Goal: Task Accomplishment & Management: Manage account settings

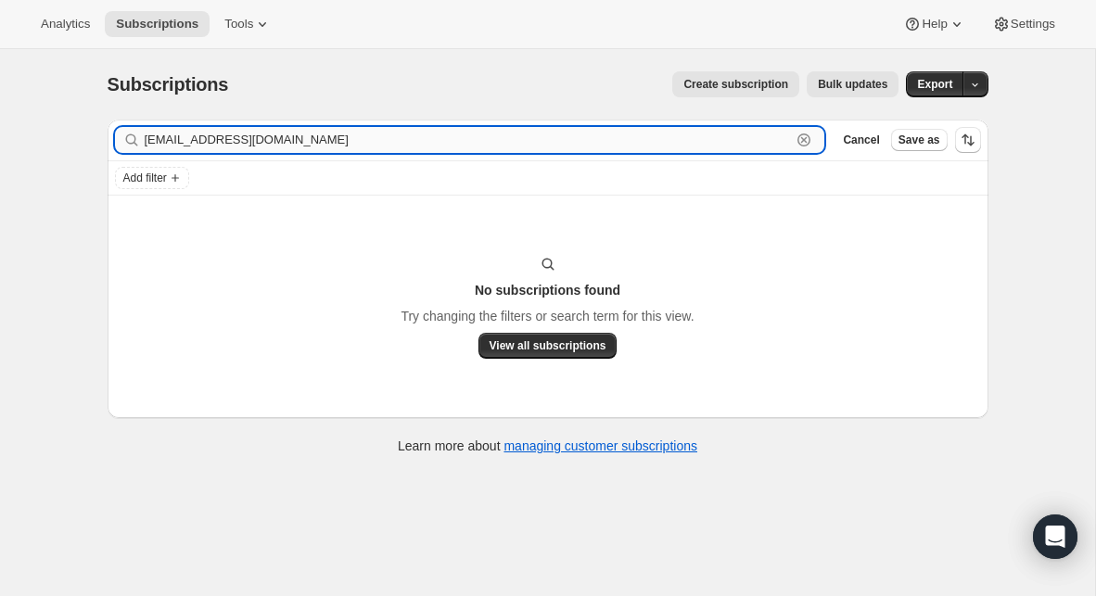
click at [507, 143] on input "[EMAIL_ADDRESS][DOMAIN_NAME]" at bounding box center [468, 140] width 647 height 26
paste input "bishopofunk@hot"
type input "[EMAIL_ADDRESS][DOMAIN_NAME]"
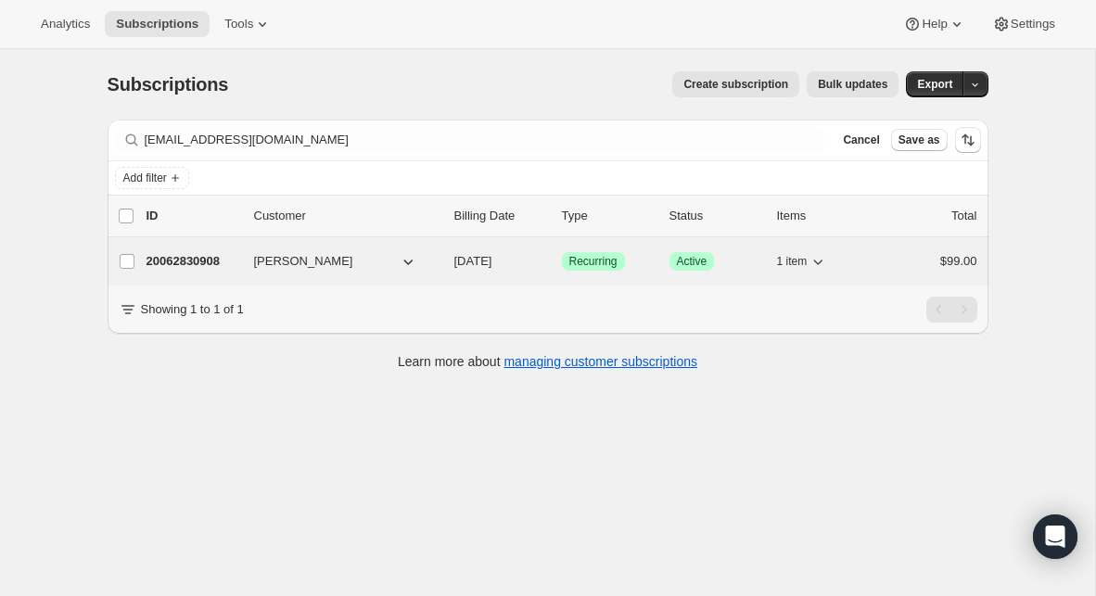
click at [183, 260] on p "20062830908" at bounding box center [192, 261] width 93 height 19
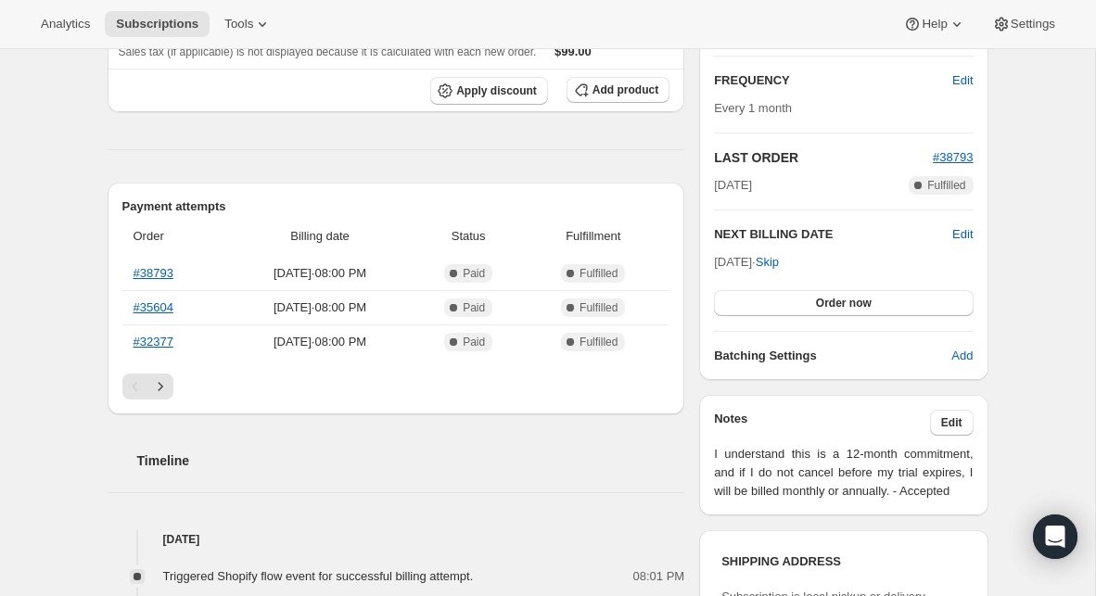
scroll to position [322, 0]
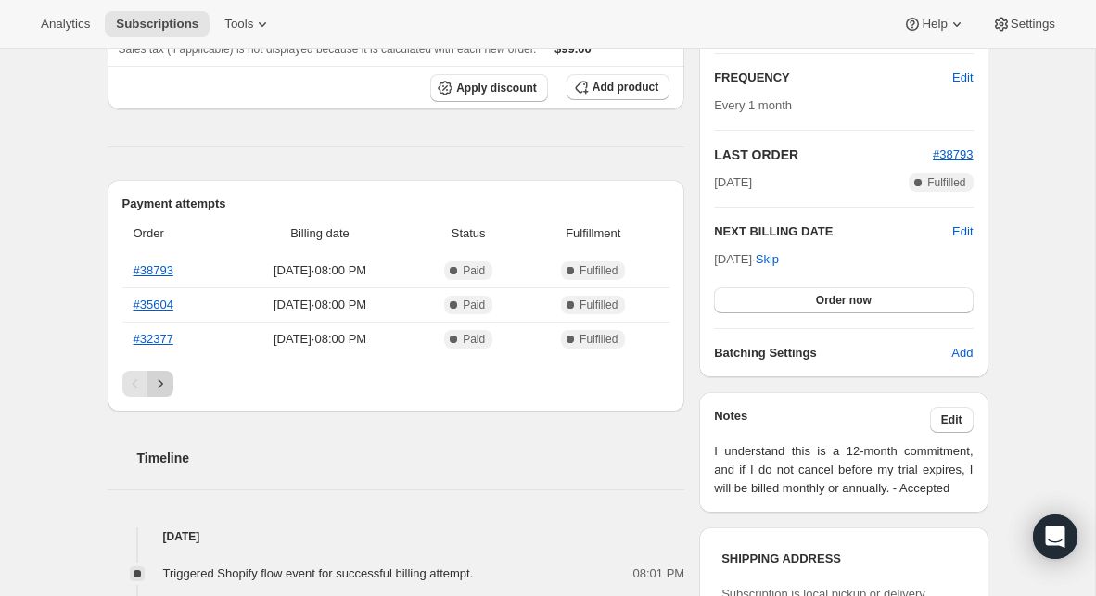
click at [160, 385] on icon "Next" at bounding box center [160, 383] width 5 height 8
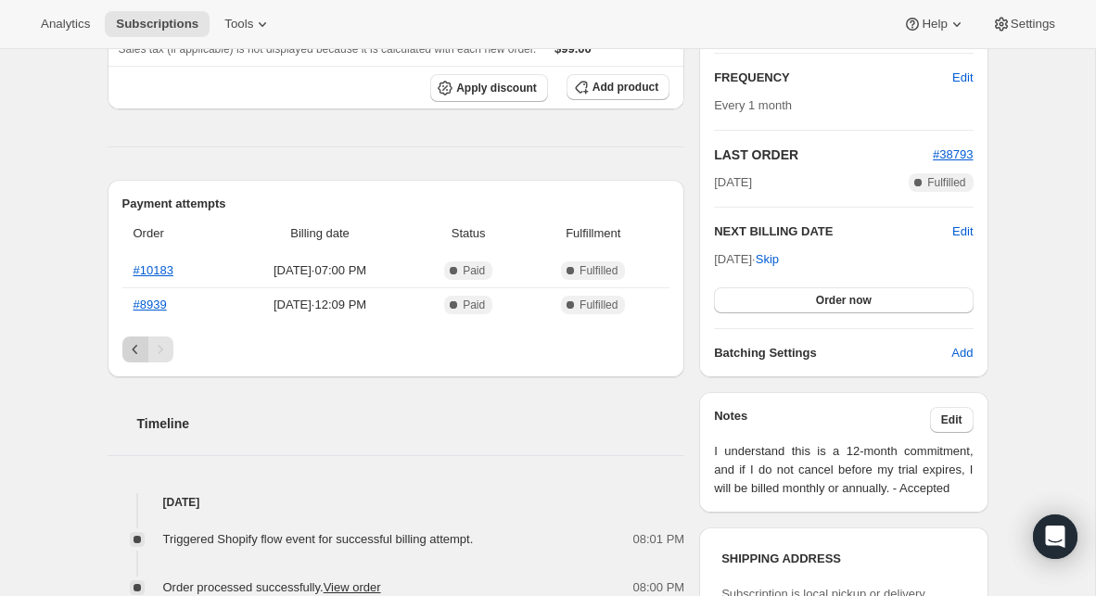
click at [129, 355] on icon "Previous" at bounding box center [135, 349] width 19 height 19
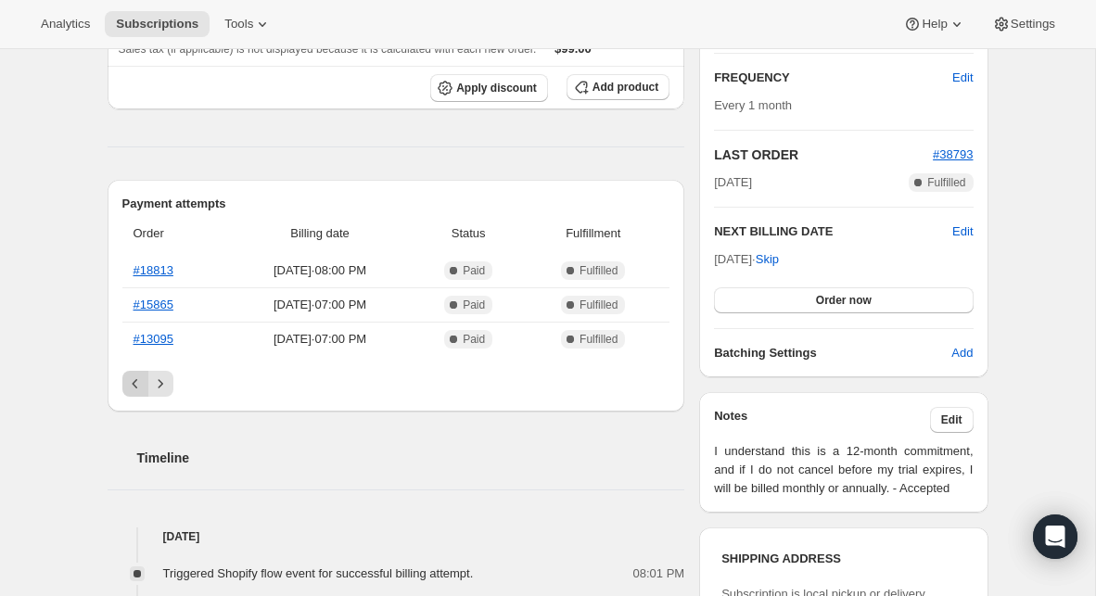
click at [135, 380] on icon "Previous" at bounding box center [135, 383] width 6 height 9
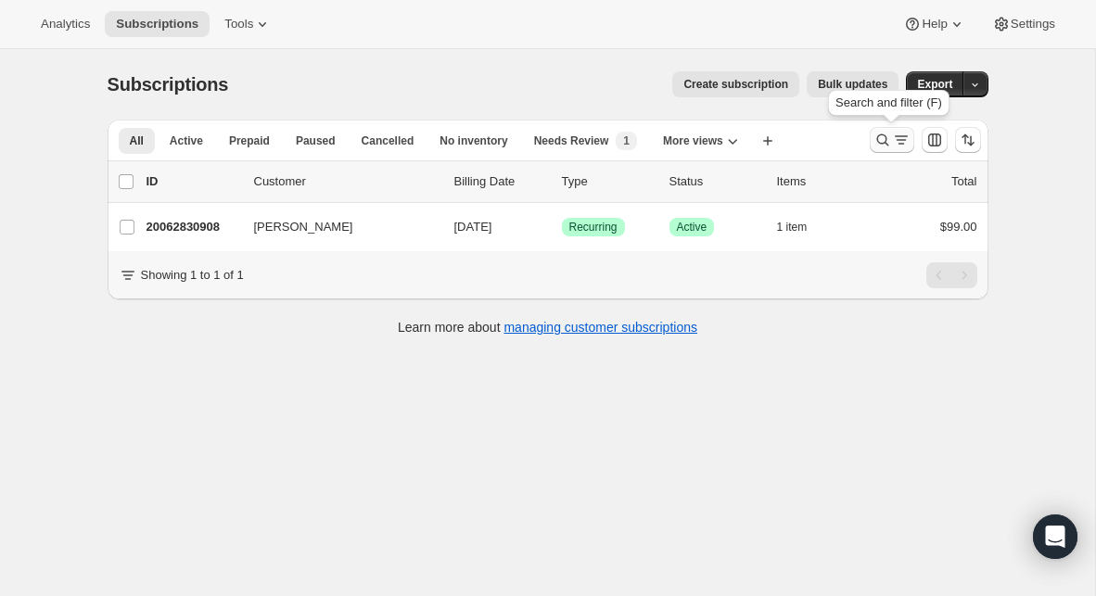
click at [885, 136] on icon "Search and filter results" at bounding box center [882, 140] width 19 height 19
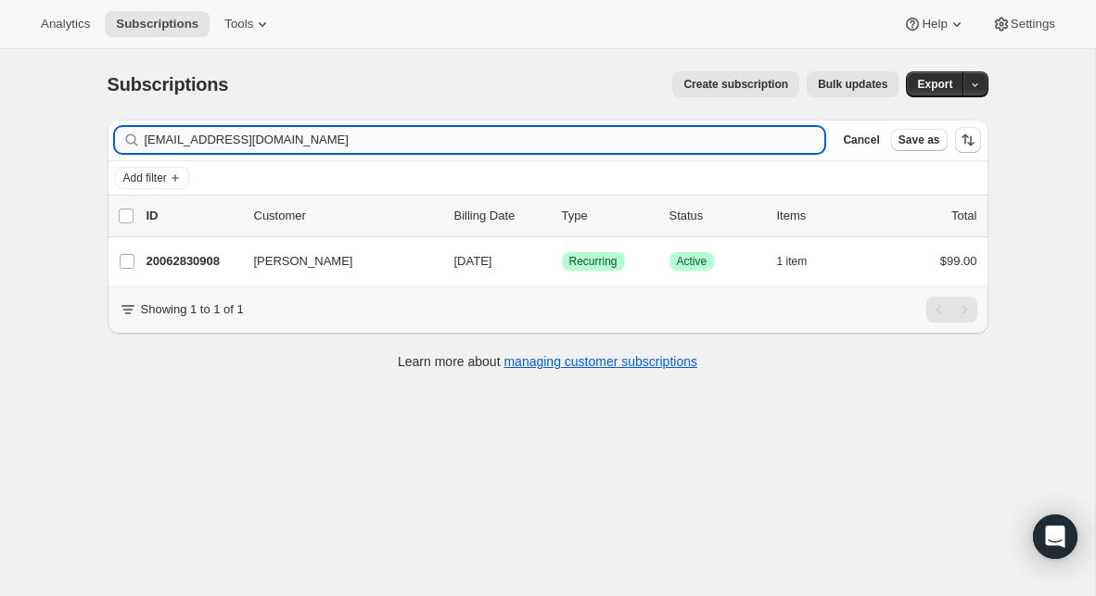
click at [350, 146] on input "[EMAIL_ADDRESS][DOMAIN_NAME]" at bounding box center [485, 140] width 680 height 26
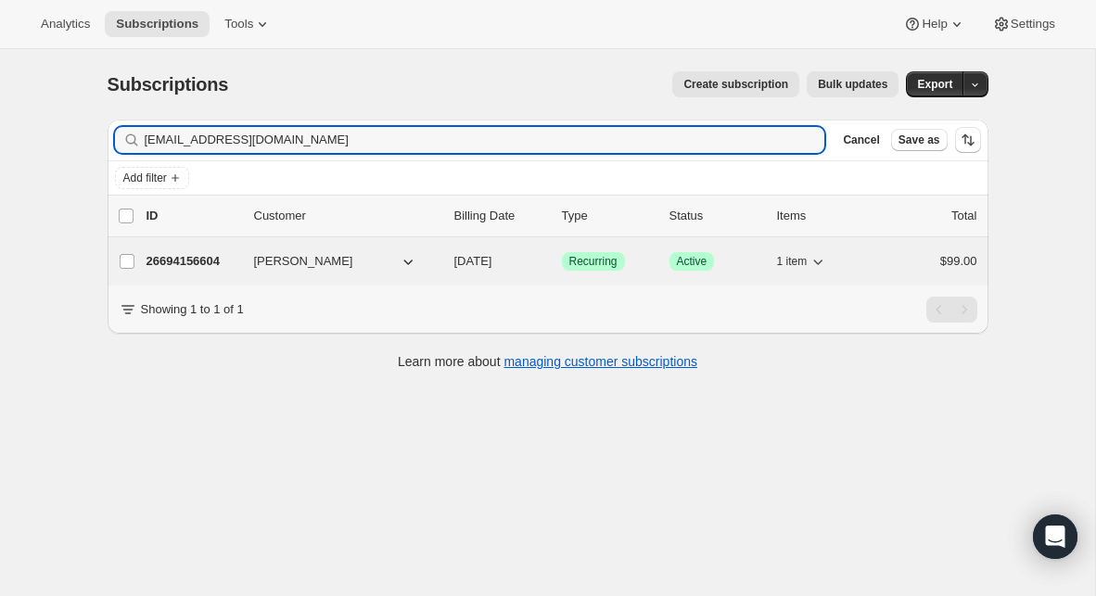
type input "[EMAIL_ADDRESS][DOMAIN_NAME]"
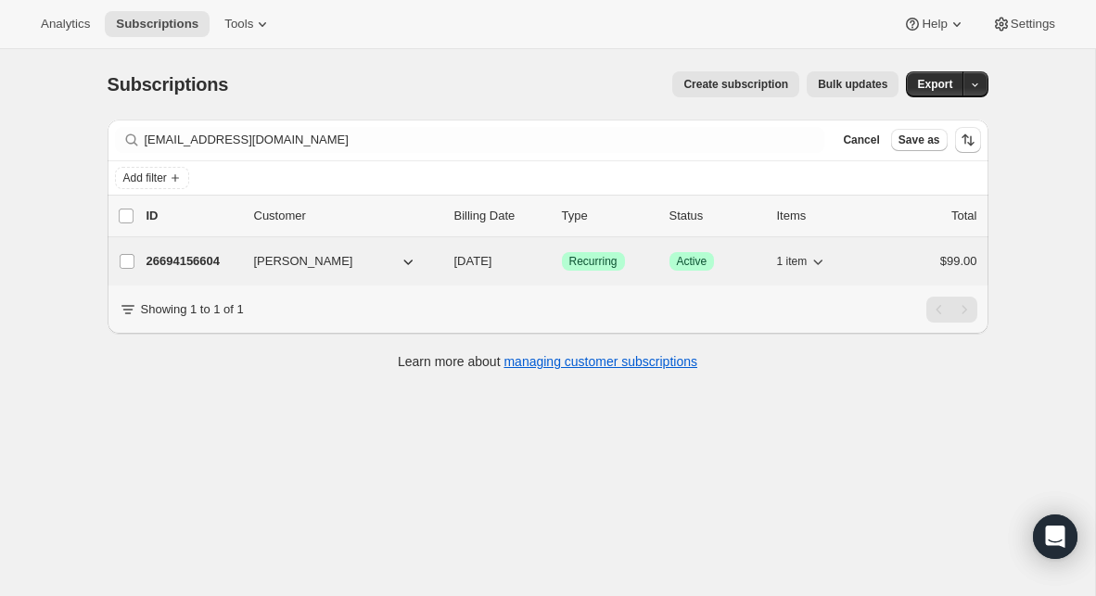
click at [196, 260] on p "26694156604" at bounding box center [192, 261] width 93 height 19
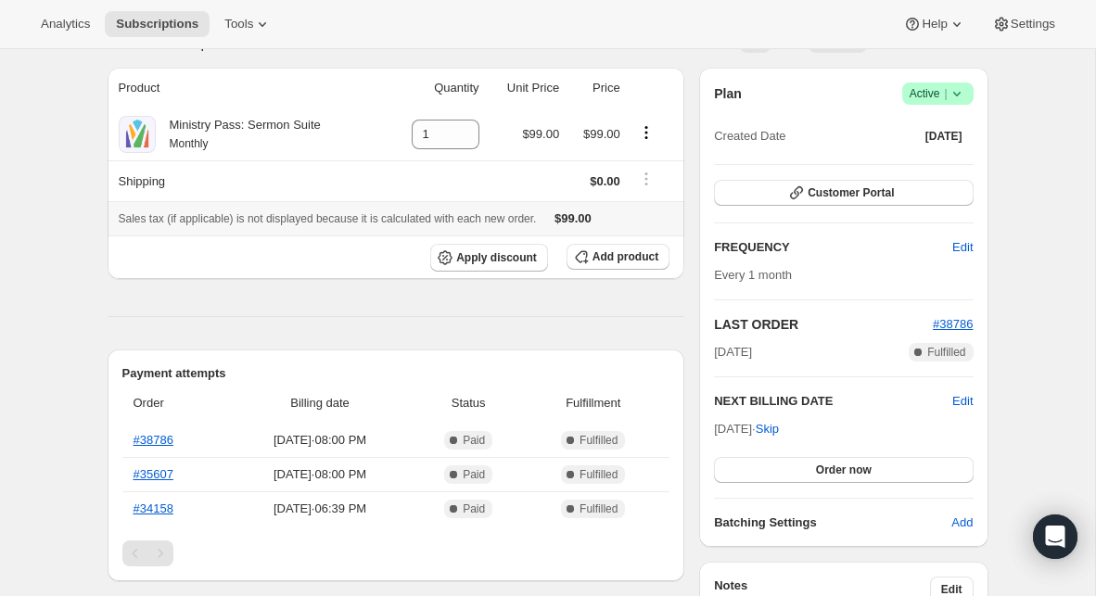
scroll to position [177, 0]
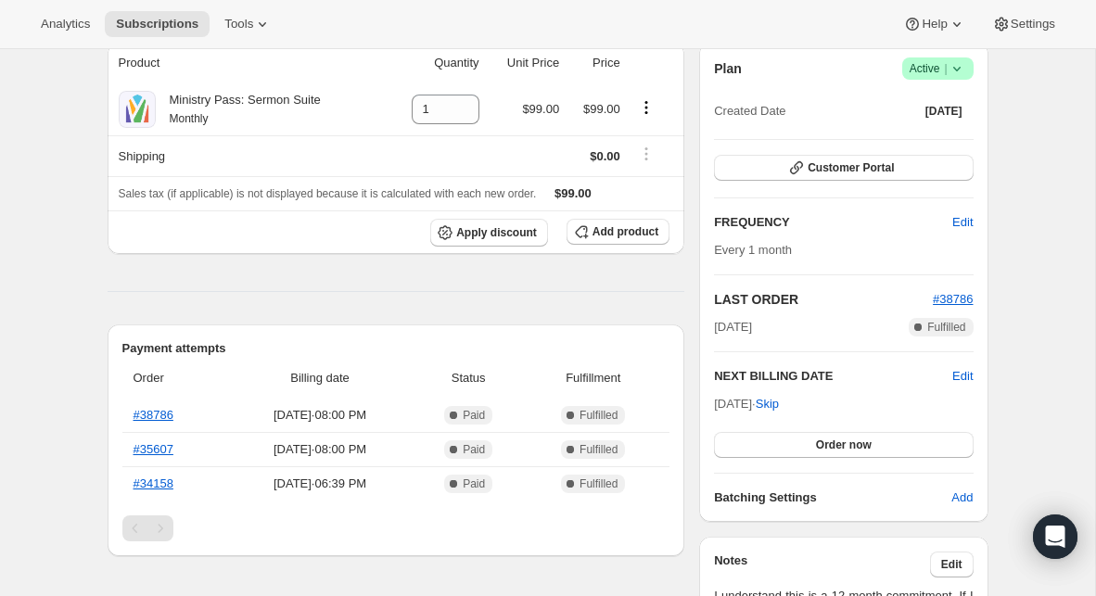
click at [161, 524] on div "Pagination" at bounding box center [160, 528] width 26 height 26
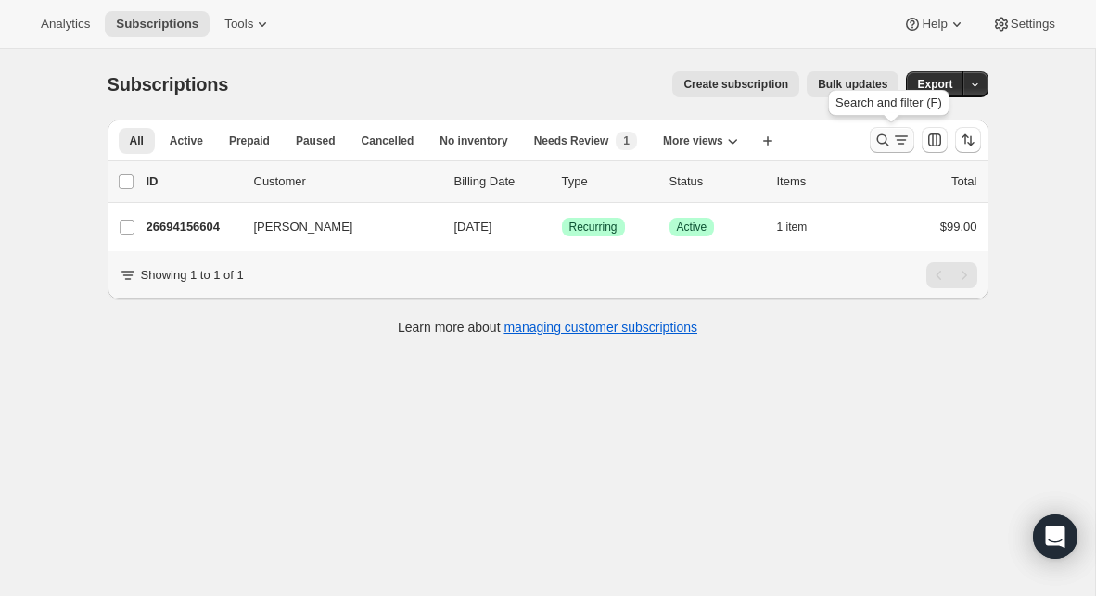
click at [889, 146] on icon "Search and filter results" at bounding box center [882, 140] width 19 height 19
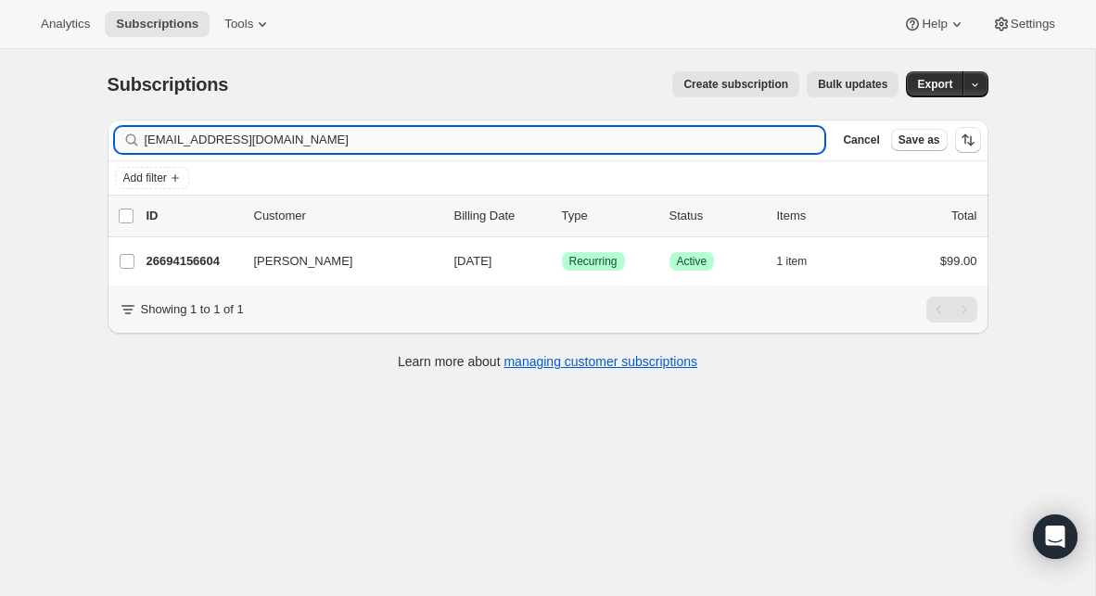
click at [475, 140] on input "[EMAIL_ADDRESS][DOMAIN_NAME]" at bounding box center [485, 140] width 680 height 26
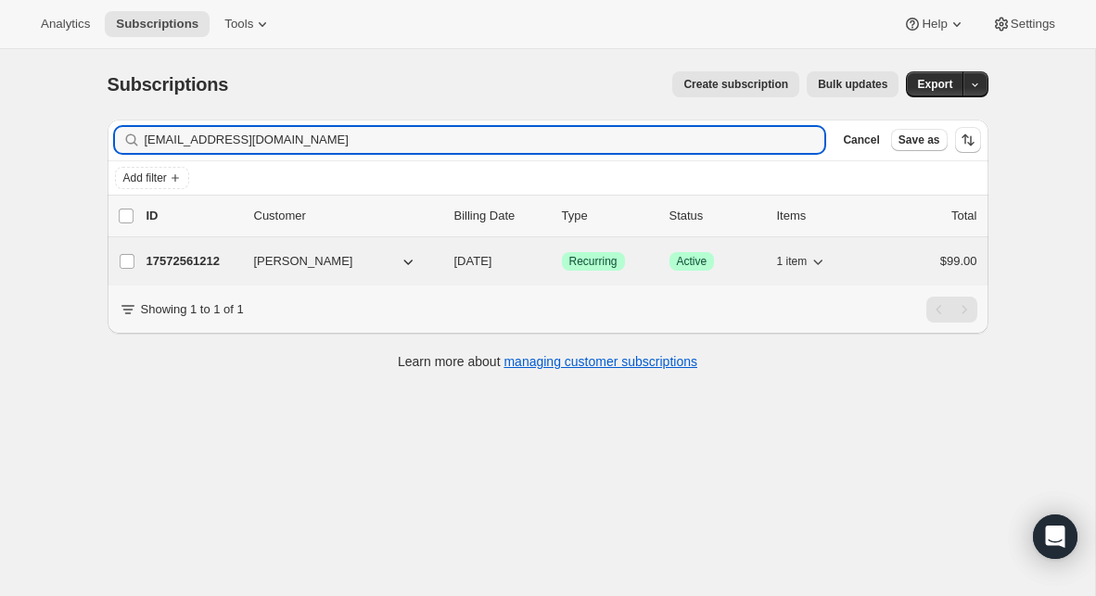
type input "[EMAIL_ADDRESS][DOMAIN_NAME]"
click at [196, 257] on p "17572561212" at bounding box center [192, 261] width 93 height 19
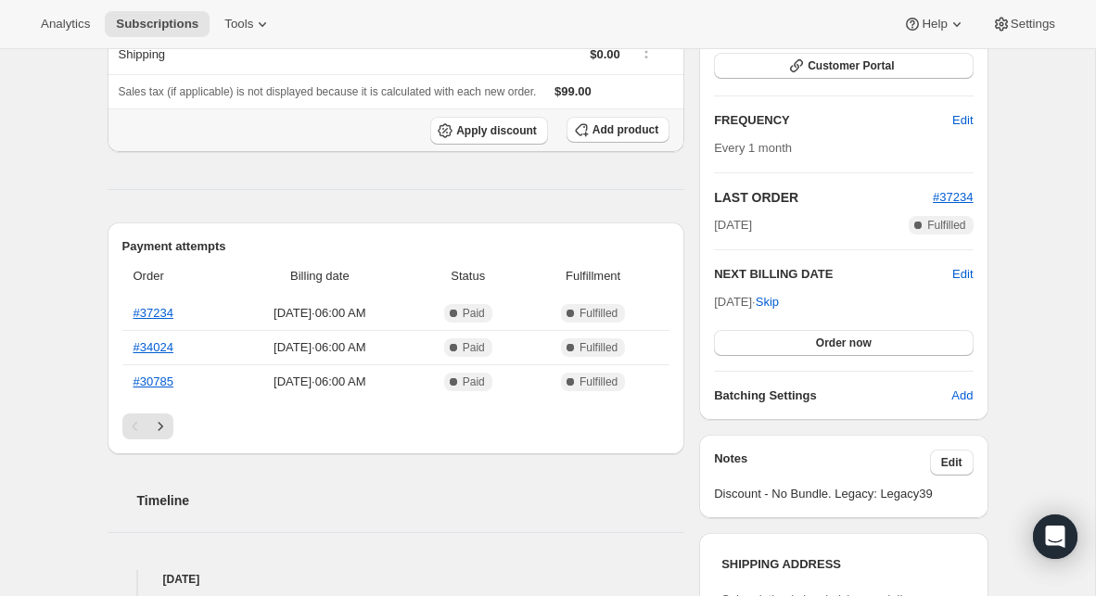
scroll to position [283, 0]
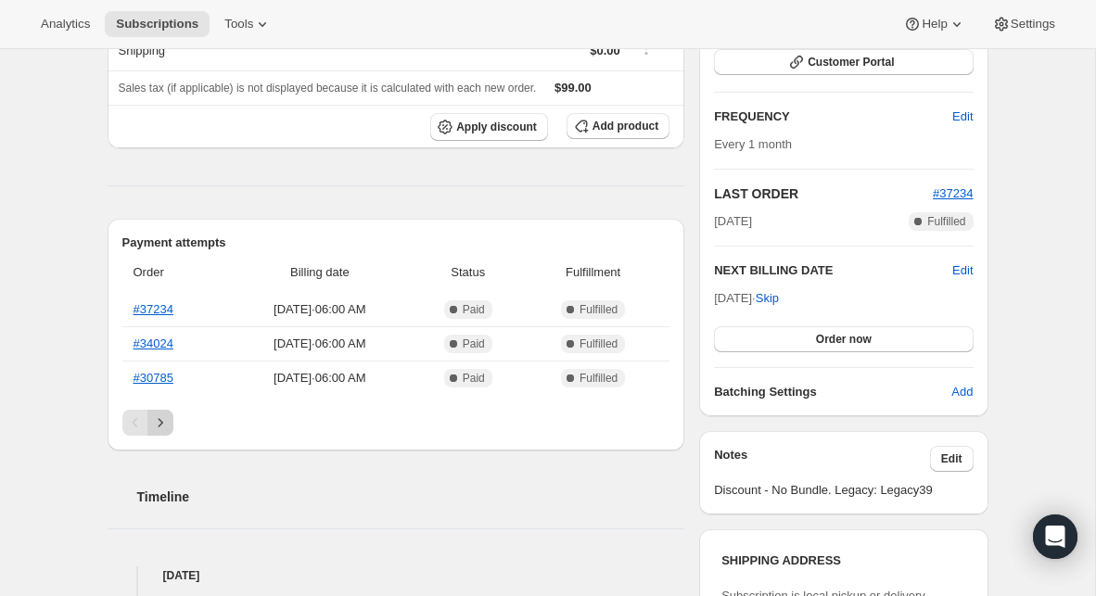
click at [157, 423] on icon "Next" at bounding box center [160, 422] width 19 height 19
click at [159, 376] on link "#20593" at bounding box center [153, 378] width 40 height 14
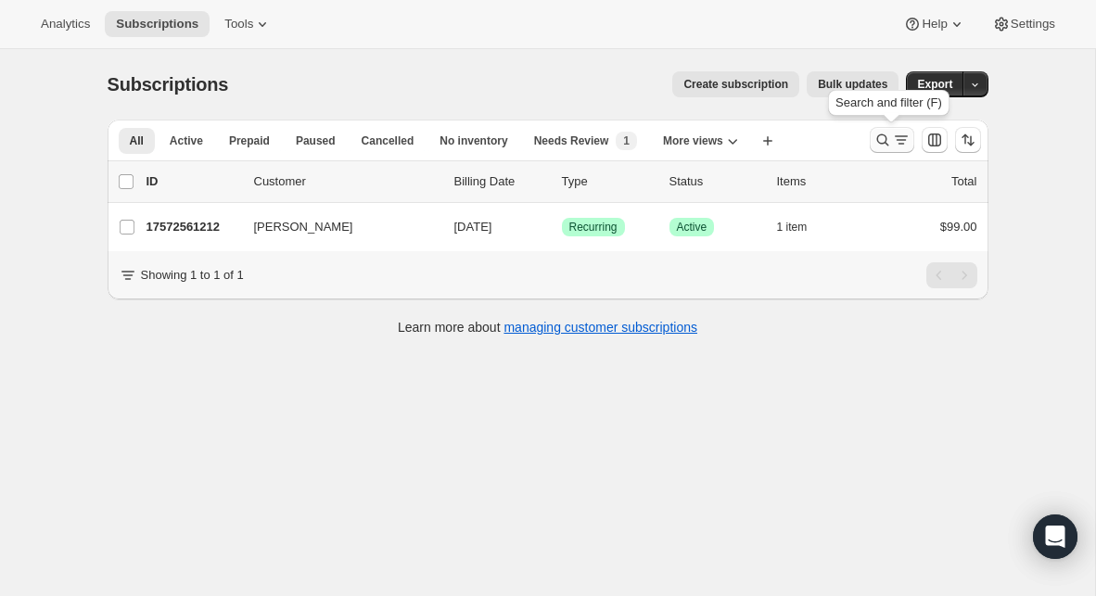
click at [877, 143] on icon "Search and filter results" at bounding box center [882, 140] width 19 height 19
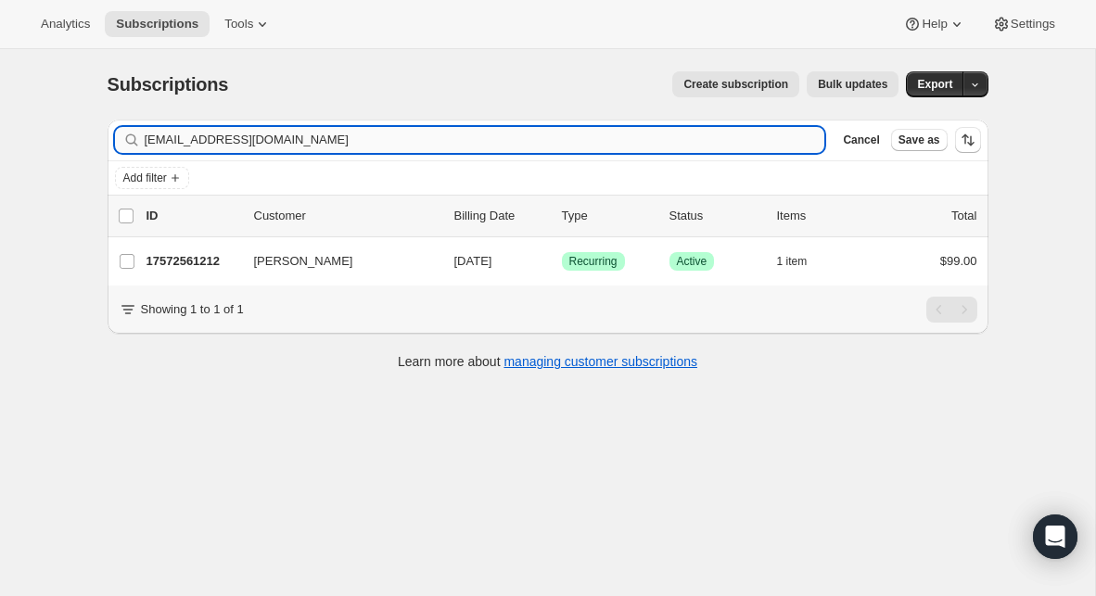
click at [375, 148] on input "[EMAIL_ADDRESS][DOMAIN_NAME]" at bounding box center [485, 140] width 680 height 26
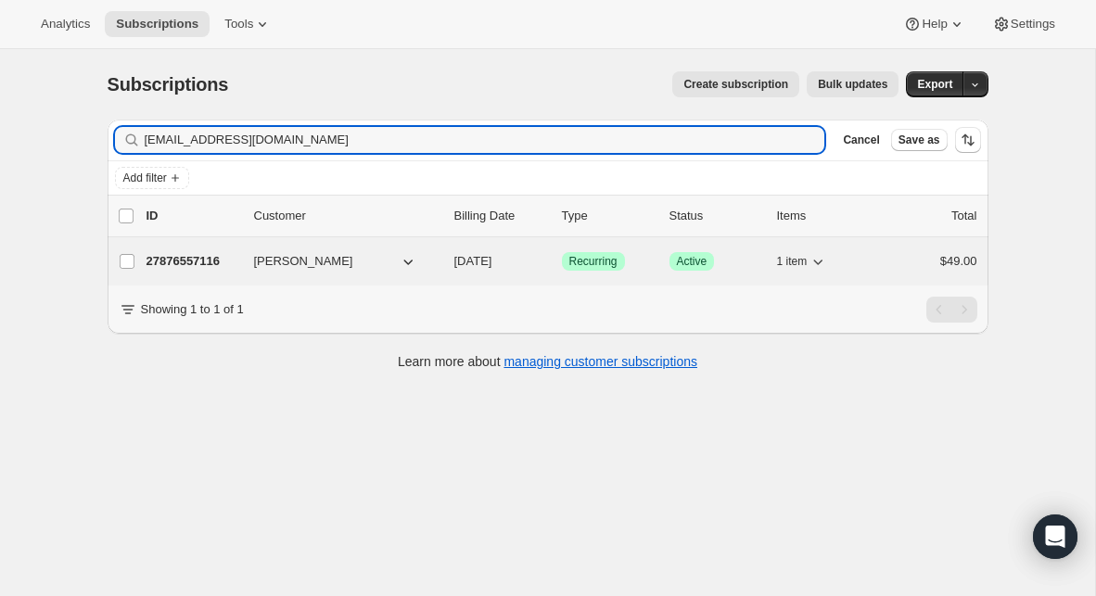
type input "[EMAIL_ADDRESS][DOMAIN_NAME]"
click at [202, 261] on p "27876557116" at bounding box center [192, 261] width 93 height 19
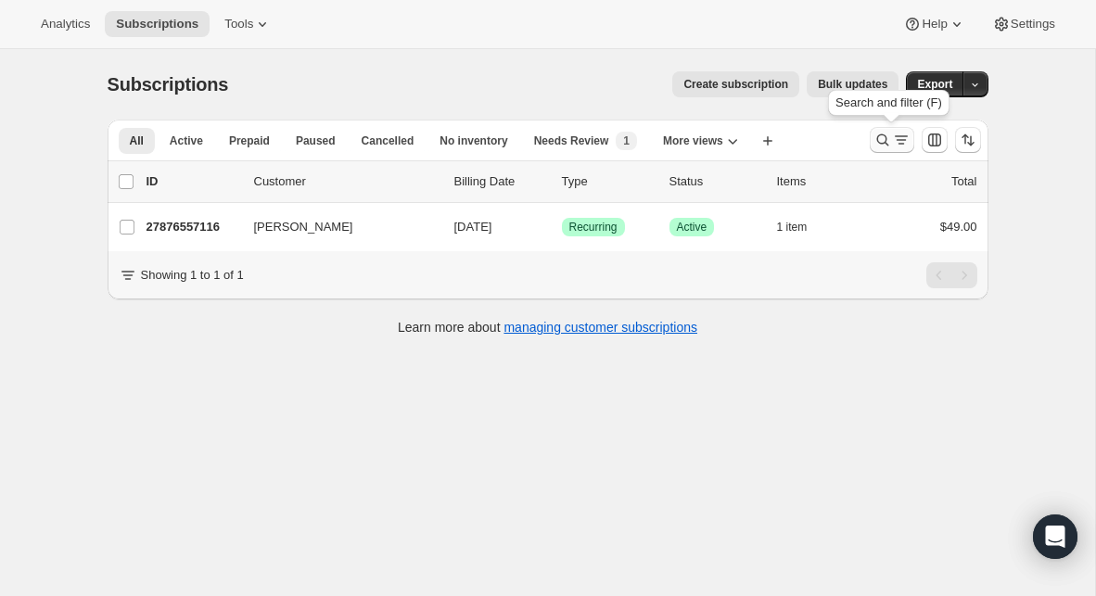
click at [882, 144] on icon "Search and filter results" at bounding box center [882, 140] width 12 height 12
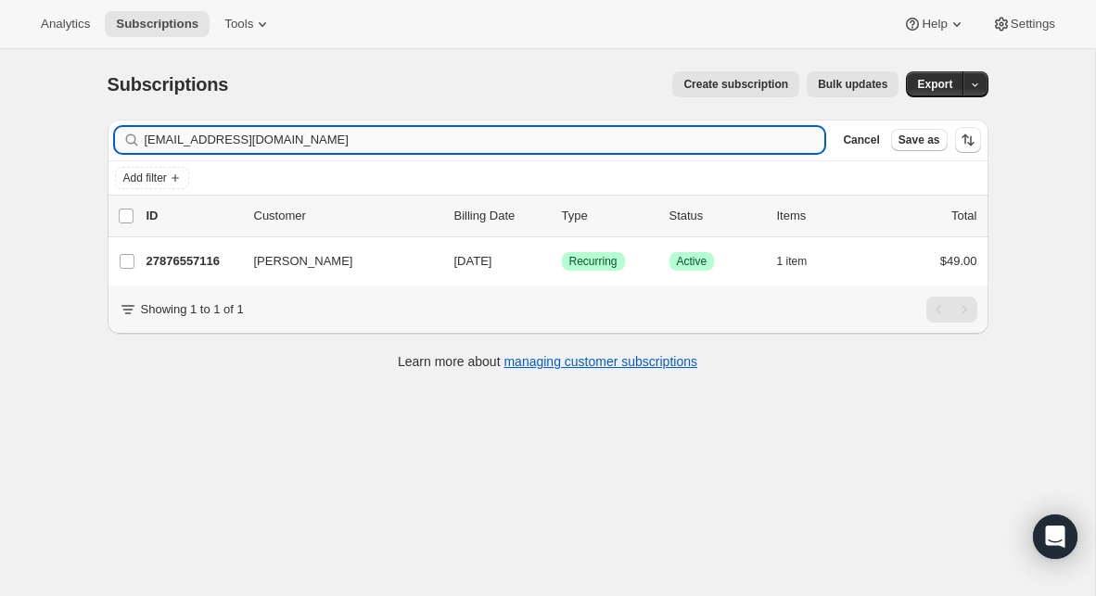
click at [596, 138] on input "[EMAIL_ADDRESS][DOMAIN_NAME]" at bounding box center [485, 140] width 680 height 26
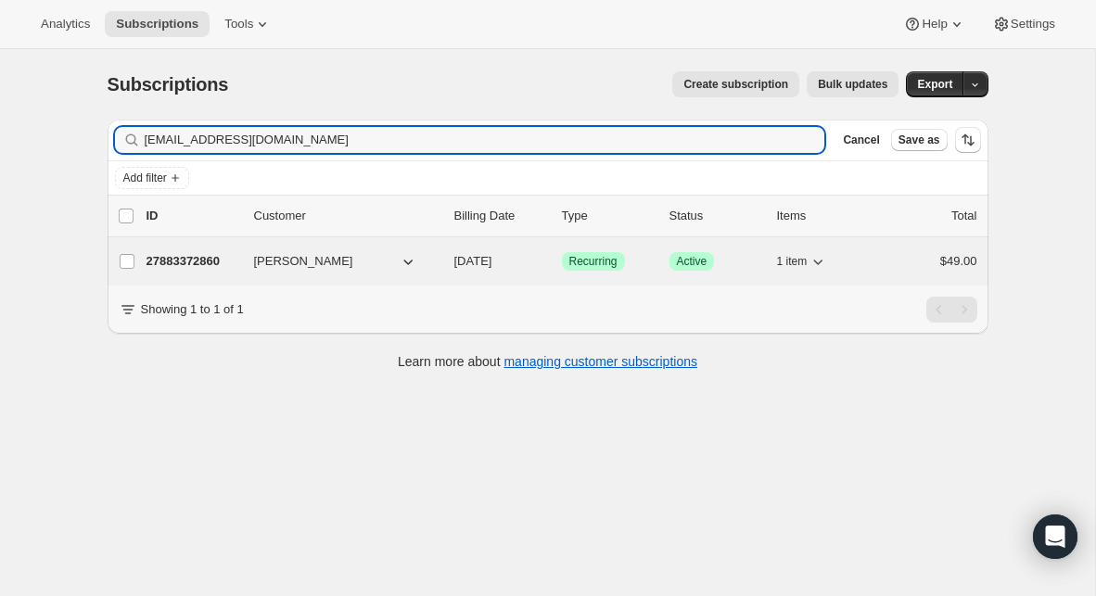
type input "[EMAIL_ADDRESS][DOMAIN_NAME]"
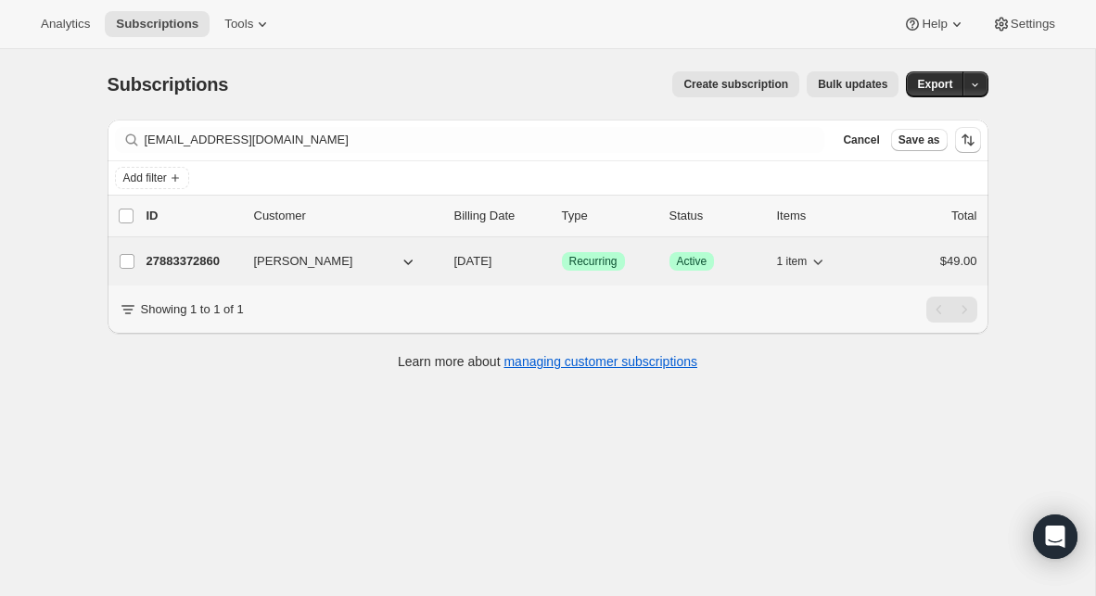
click at [209, 254] on p "27883372860" at bounding box center [192, 261] width 93 height 19
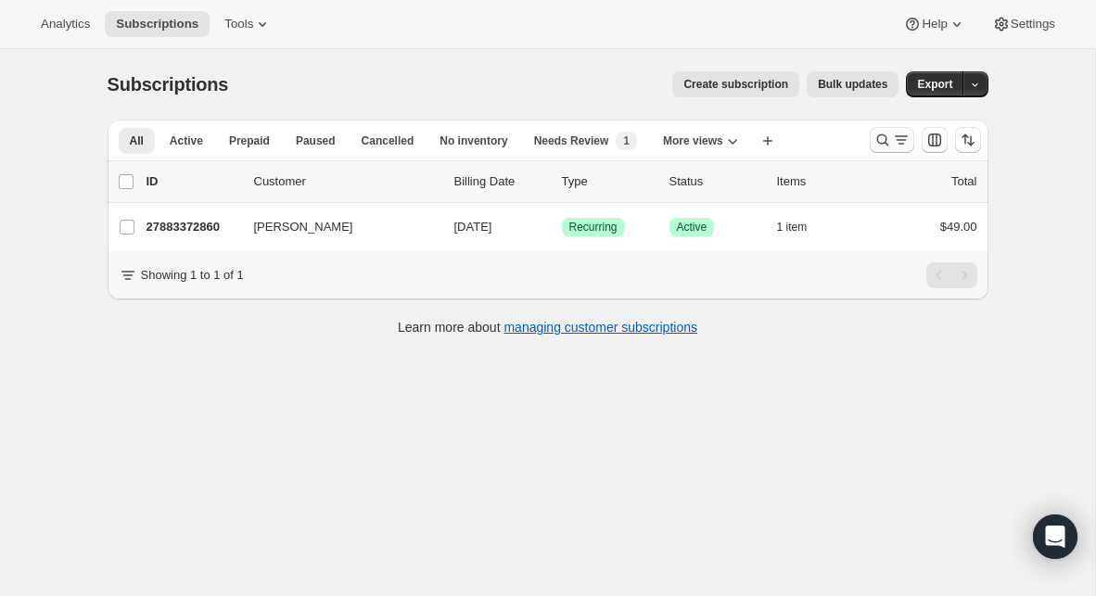
click at [881, 150] on button "Search and filter results" at bounding box center [891, 140] width 44 height 26
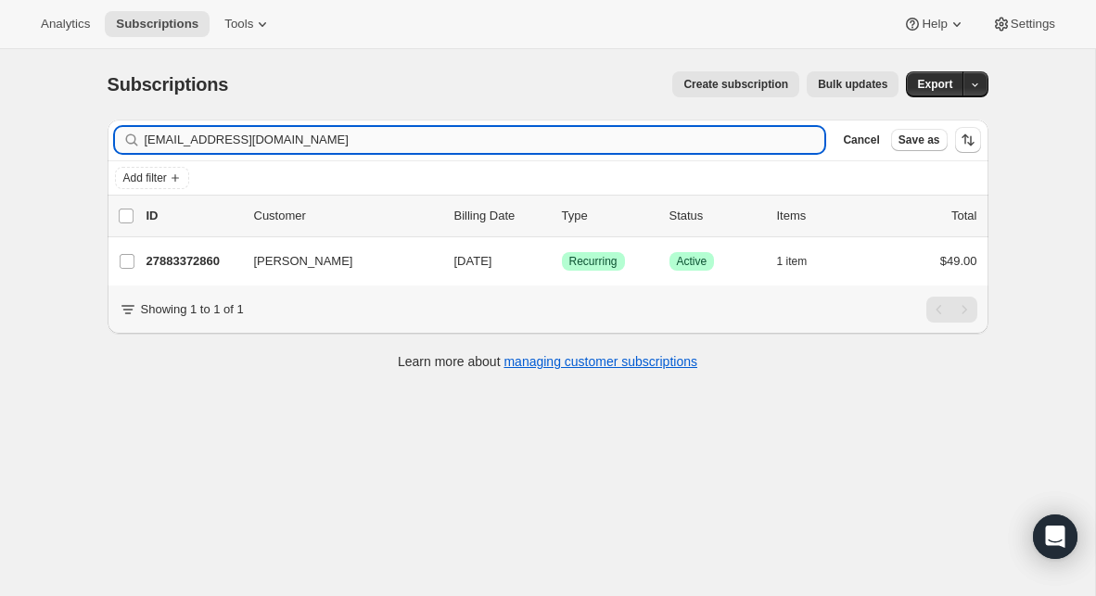
click at [472, 129] on input "[EMAIL_ADDRESS][DOMAIN_NAME]" at bounding box center [485, 140] width 680 height 26
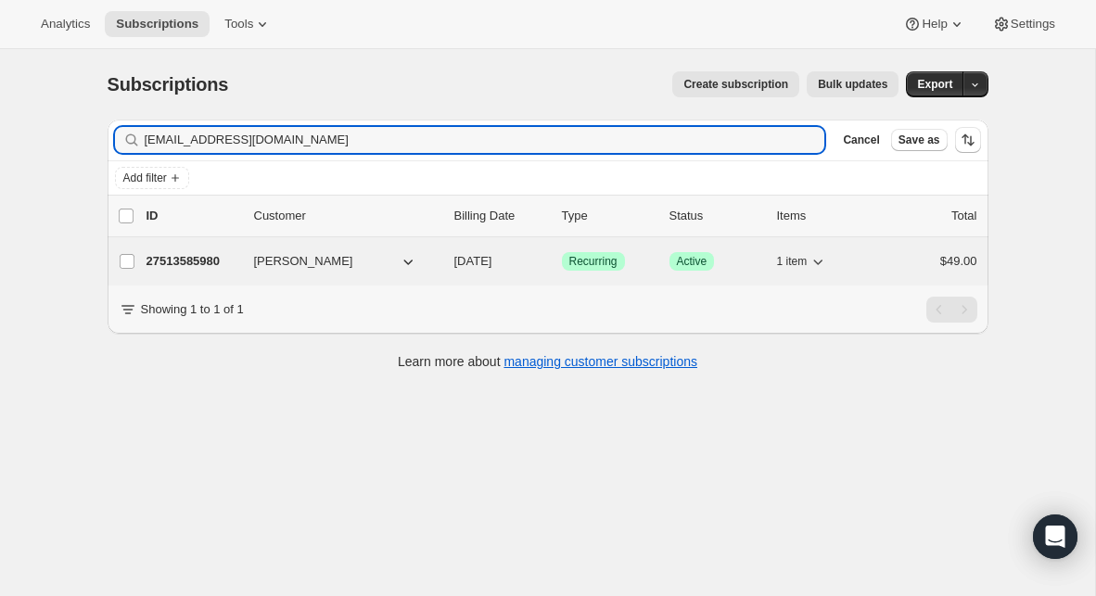
type input "jlavonte39@gmail.com"
click at [197, 266] on p "27513585980" at bounding box center [192, 261] width 93 height 19
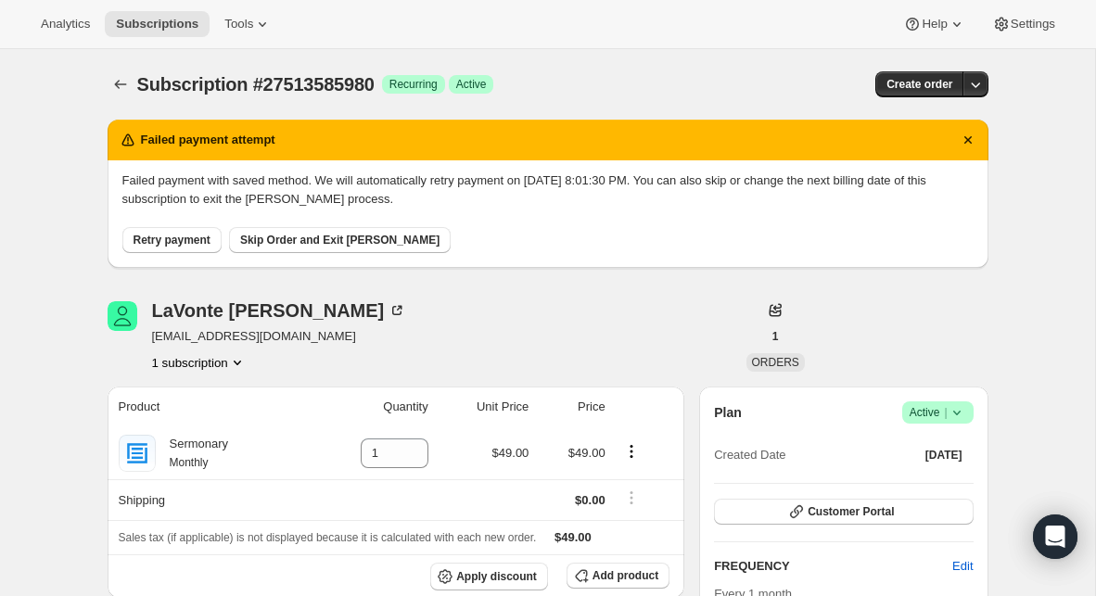
click at [955, 412] on icon at bounding box center [955, 413] width 7 height 5
click at [919, 472] on span "Cancel subscription" at bounding box center [932, 481] width 105 height 19
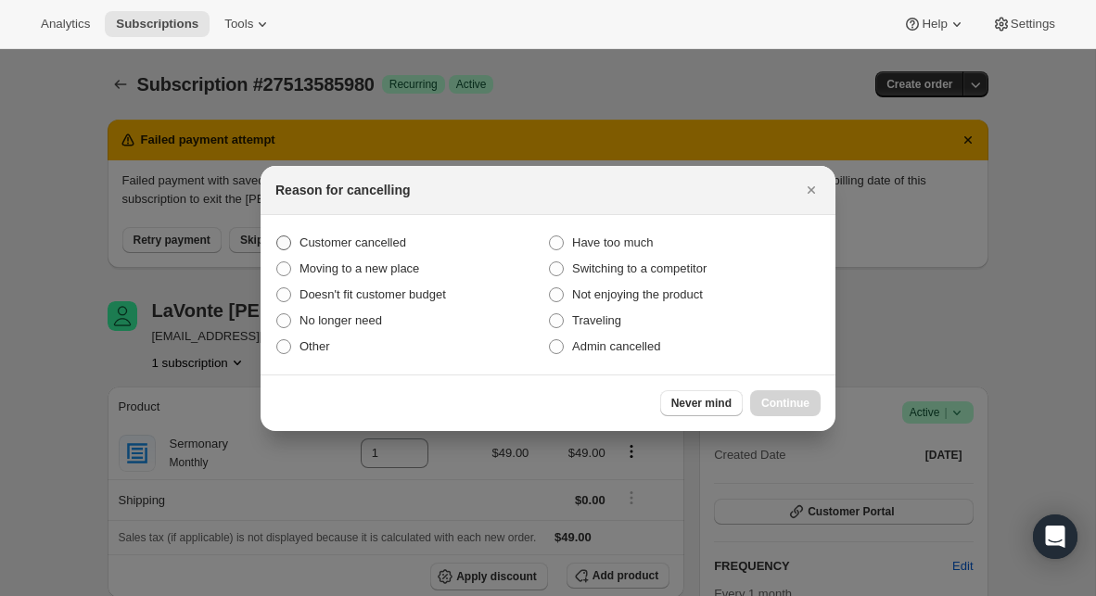
click at [422, 239] on label "Customer cancelled" at bounding box center [411, 243] width 272 height 26
click at [277, 236] on input "Customer cancelled" at bounding box center [276, 235] width 1 height 1
radio input "true"
click at [822, 406] on div "Never mind Continue" at bounding box center [547, 402] width 575 height 57
click at [808, 400] on span "Continue" at bounding box center [785, 403] width 48 height 15
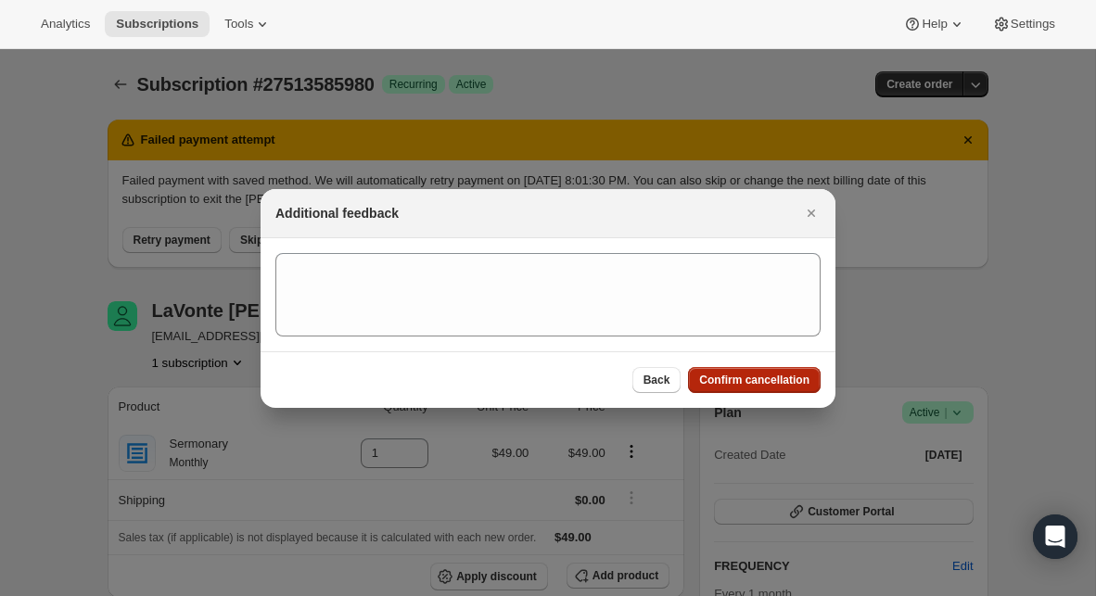
click at [782, 374] on span "Confirm cancellation" at bounding box center [754, 380] width 110 height 15
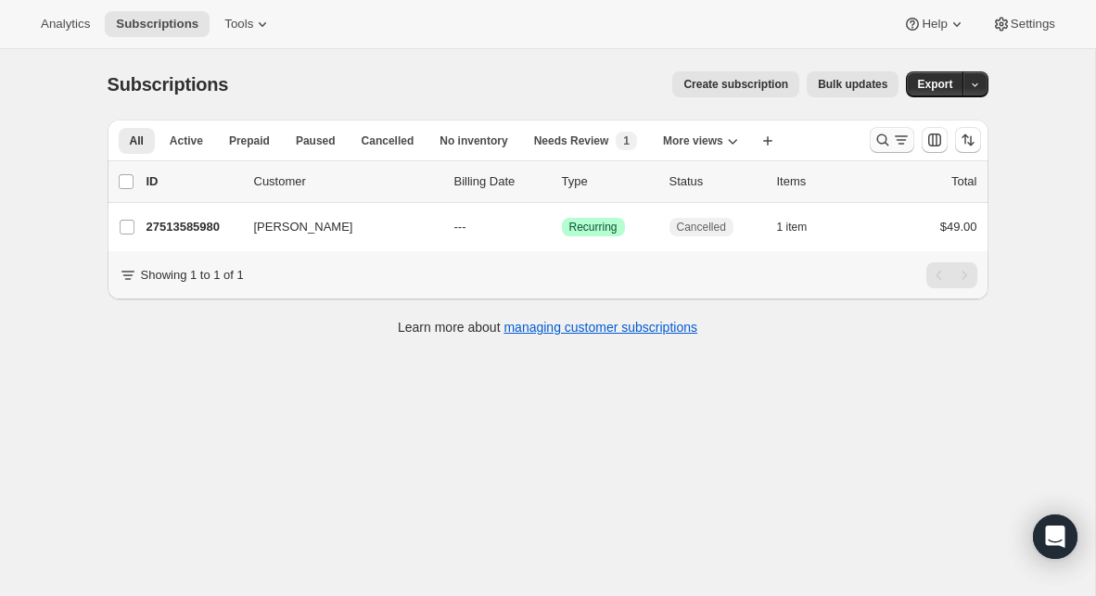
click at [878, 143] on icon "Search and filter results" at bounding box center [882, 140] width 19 height 19
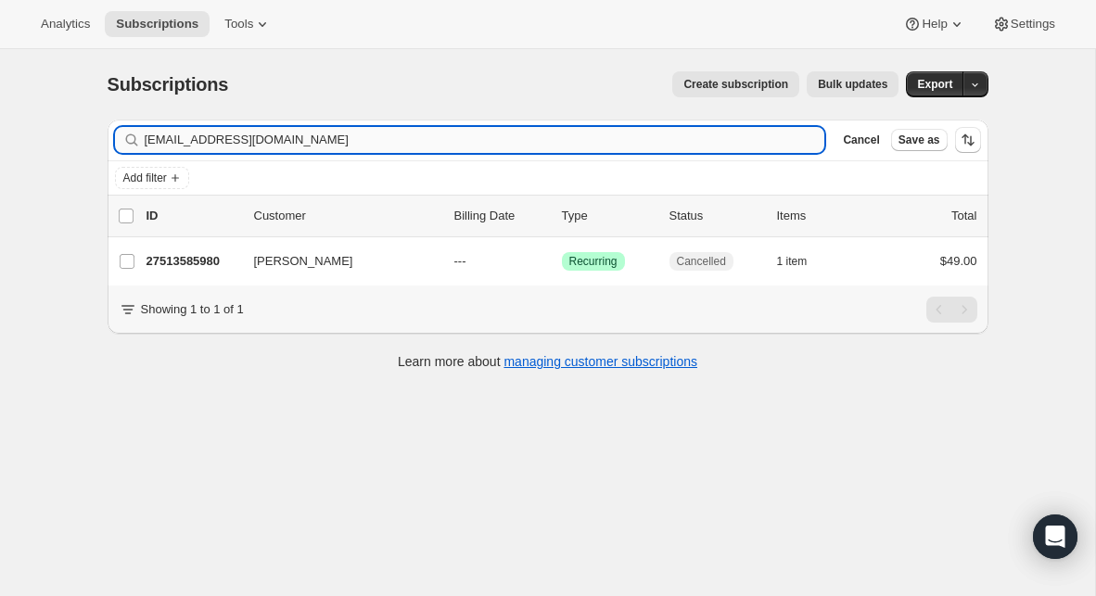
click at [378, 134] on input "jlavonte39@gmail.com" at bounding box center [485, 140] width 680 height 26
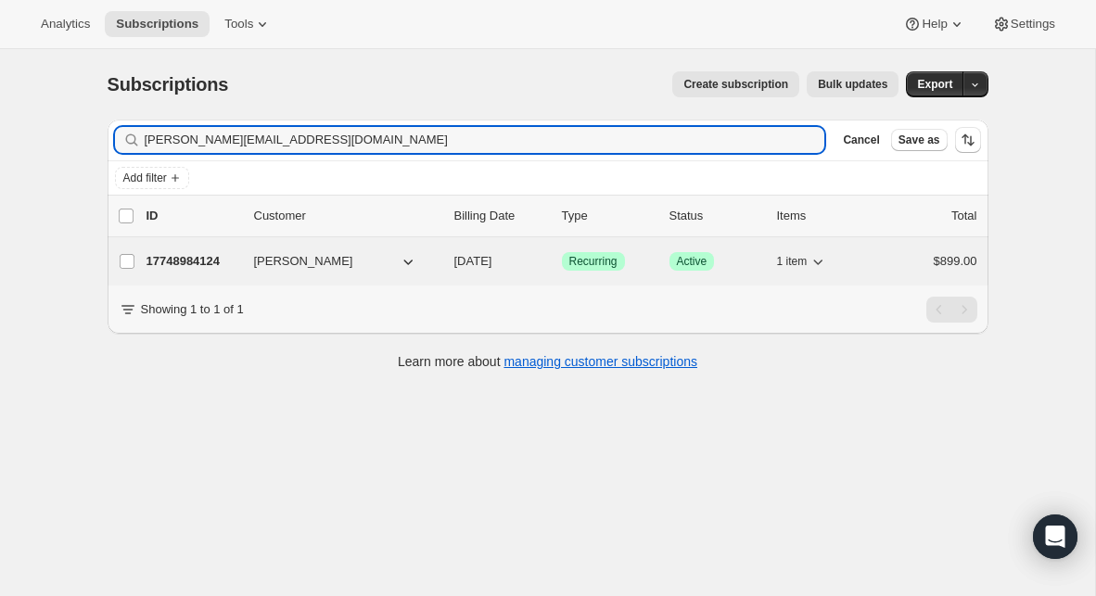
type input "lucas@fbckilgore.org"
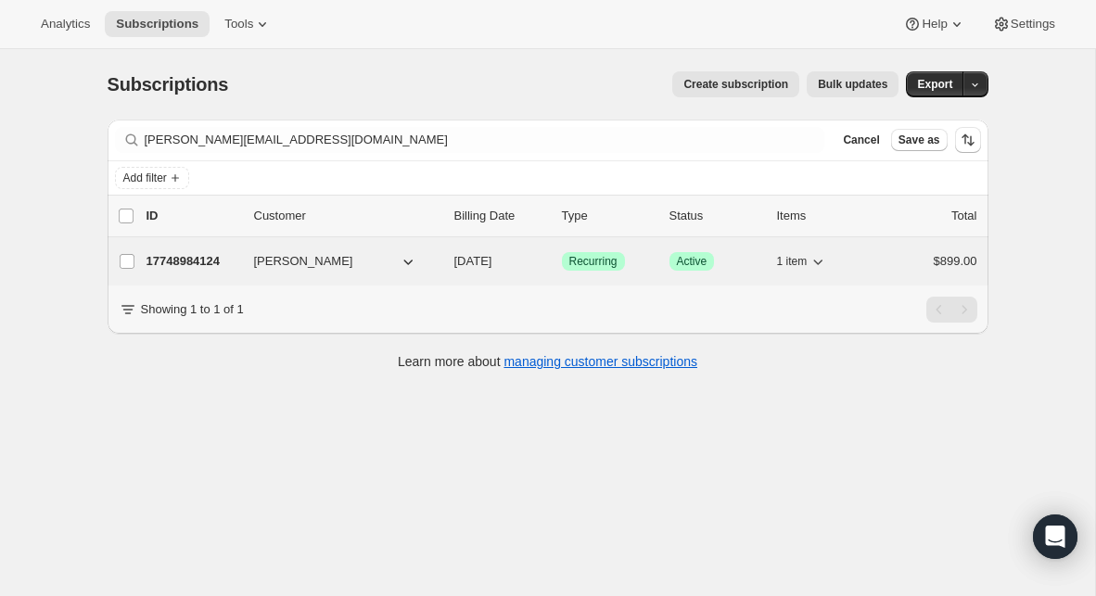
click at [187, 260] on p "17748984124" at bounding box center [192, 261] width 93 height 19
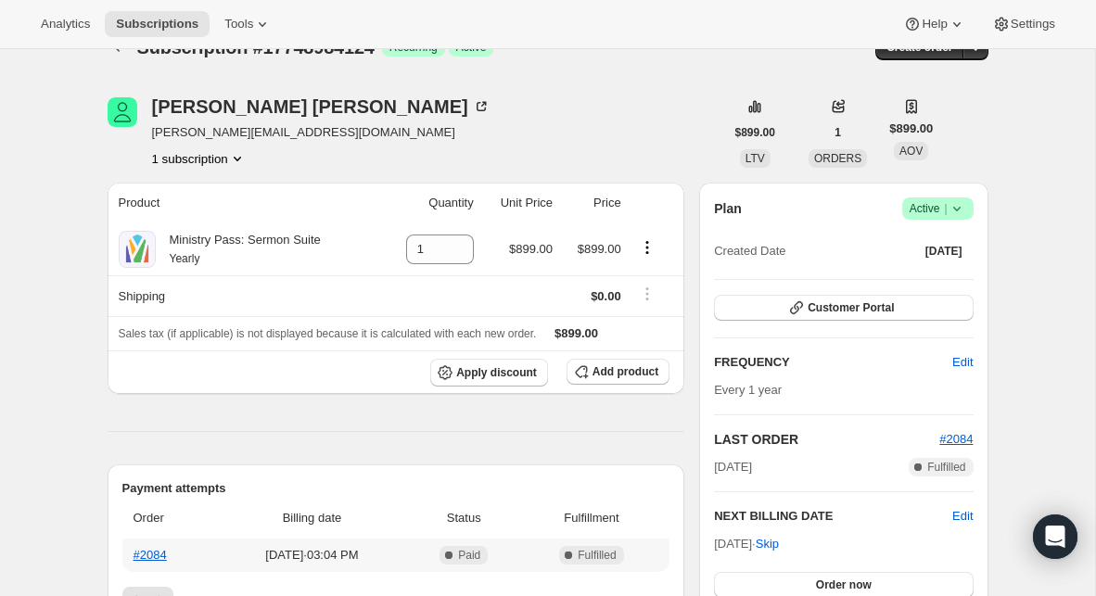
scroll to position [35, 0]
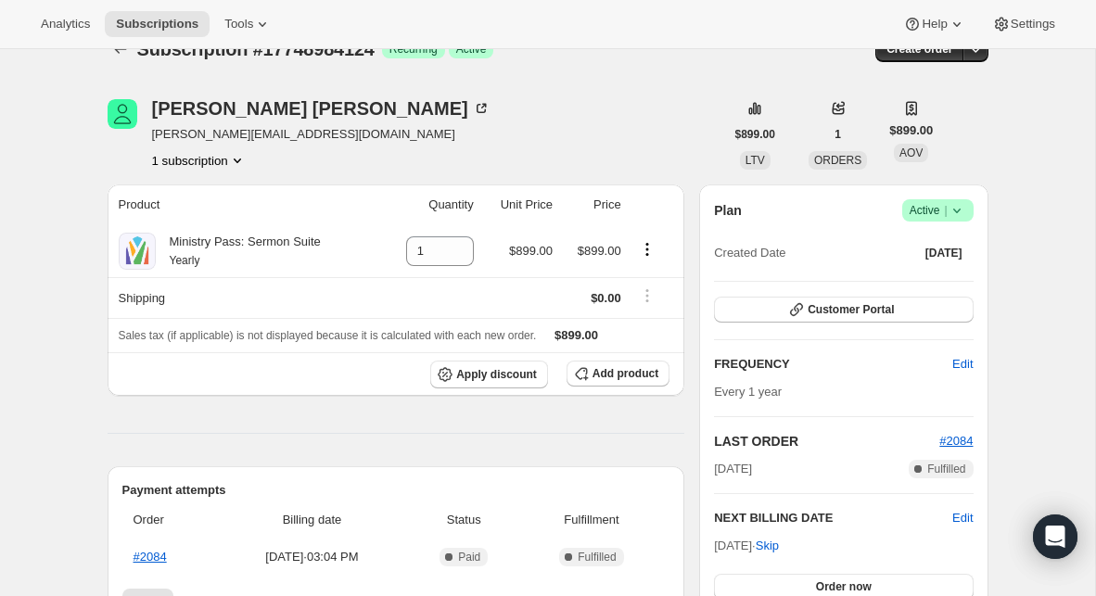
click at [958, 215] on icon at bounding box center [956, 210] width 19 height 19
click at [932, 276] on span "Cancel subscription" at bounding box center [932, 279] width 105 height 14
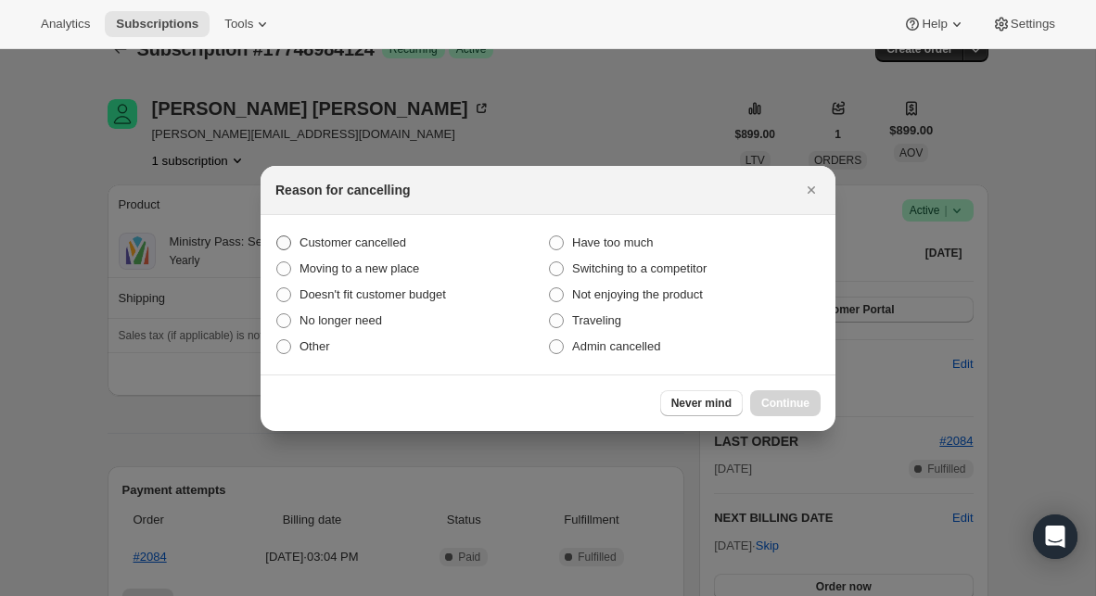
click at [395, 239] on span "Customer cancelled" at bounding box center [352, 242] width 107 height 14
click at [277, 236] on input "Customer cancelled" at bounding box center [276, 235] width 1 height 1
radio input "true"
click at [779, 396] on span "Continue" at bounding box center [785, 403] width 48 height 15
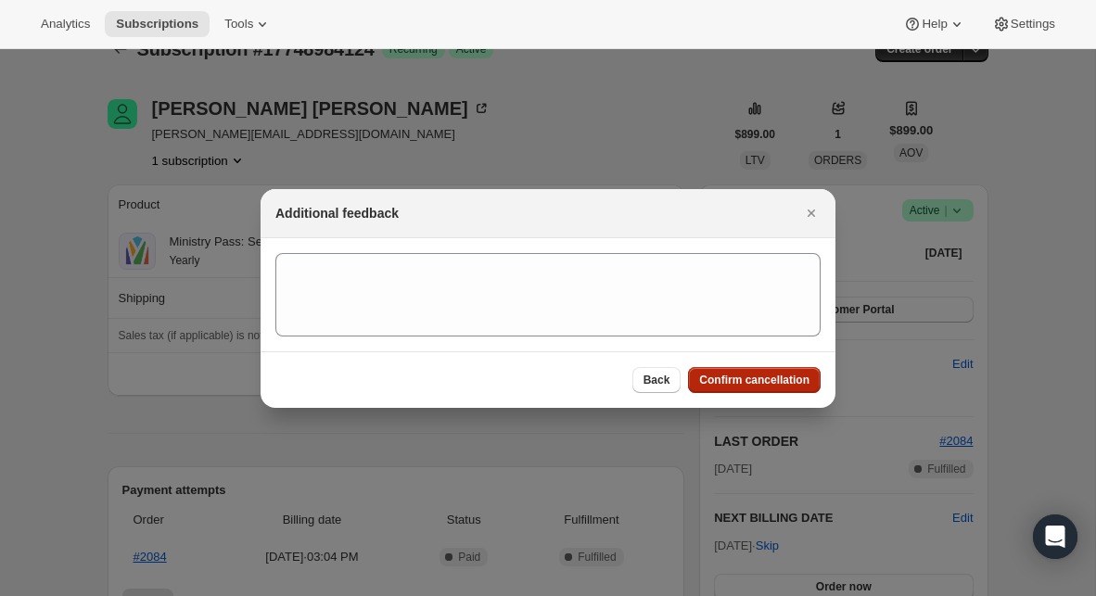
click at [764, 387] on button "Confirm cancellation" at bounding box center [754, 380] width 133 height 26
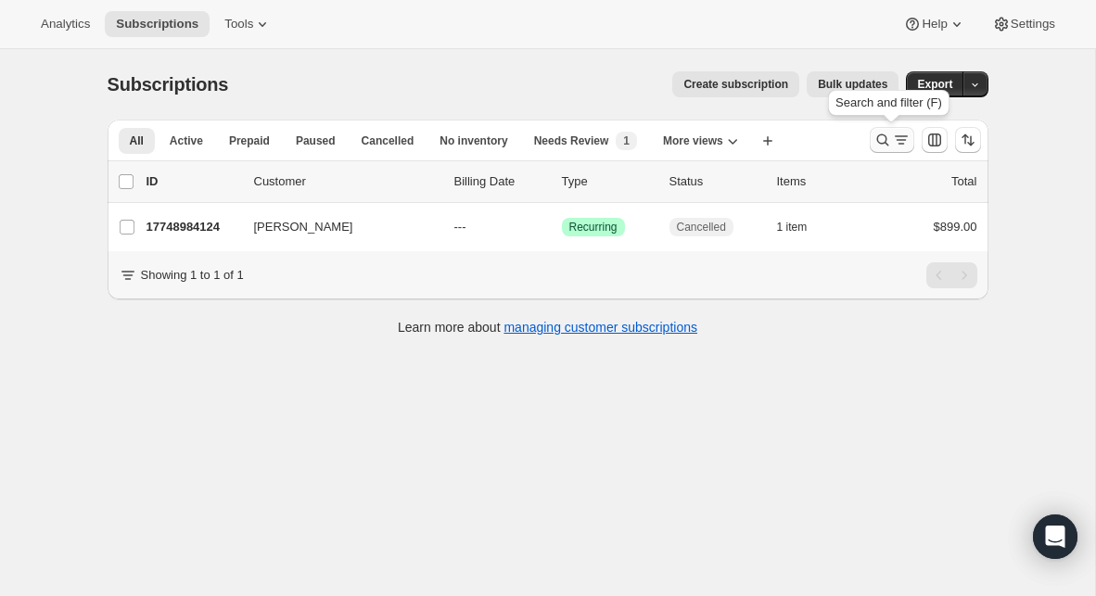
click at [881, 141] on icon "Search and filter results" at bounding box center [882, 140] width 19 height 19
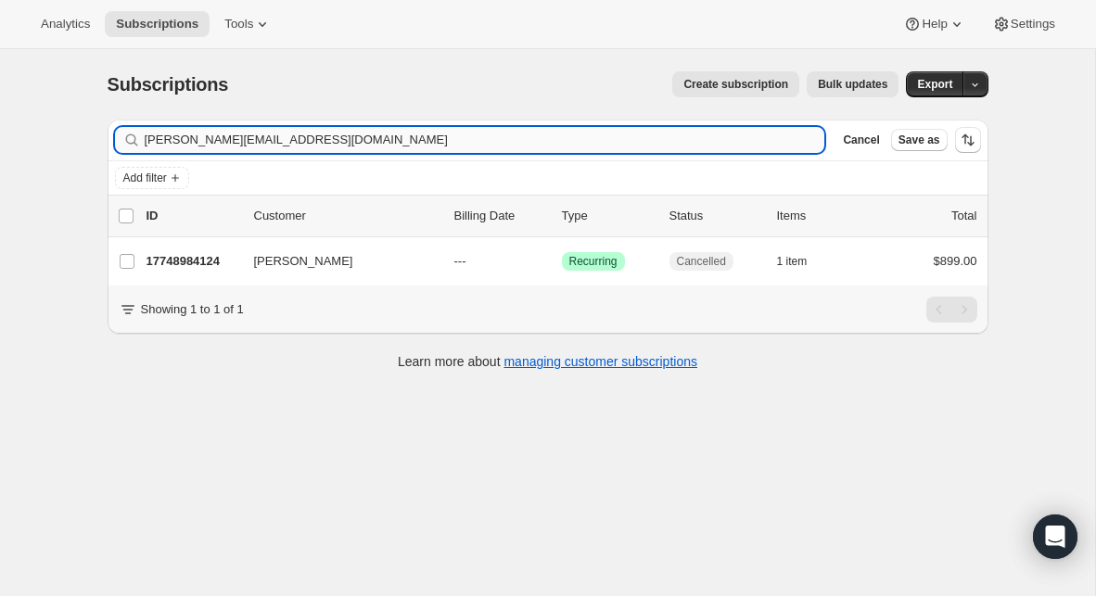
click at [488, 148] on input "lucas@fbckilgore.org" at bounding box center [485, 140] width 680 height 26
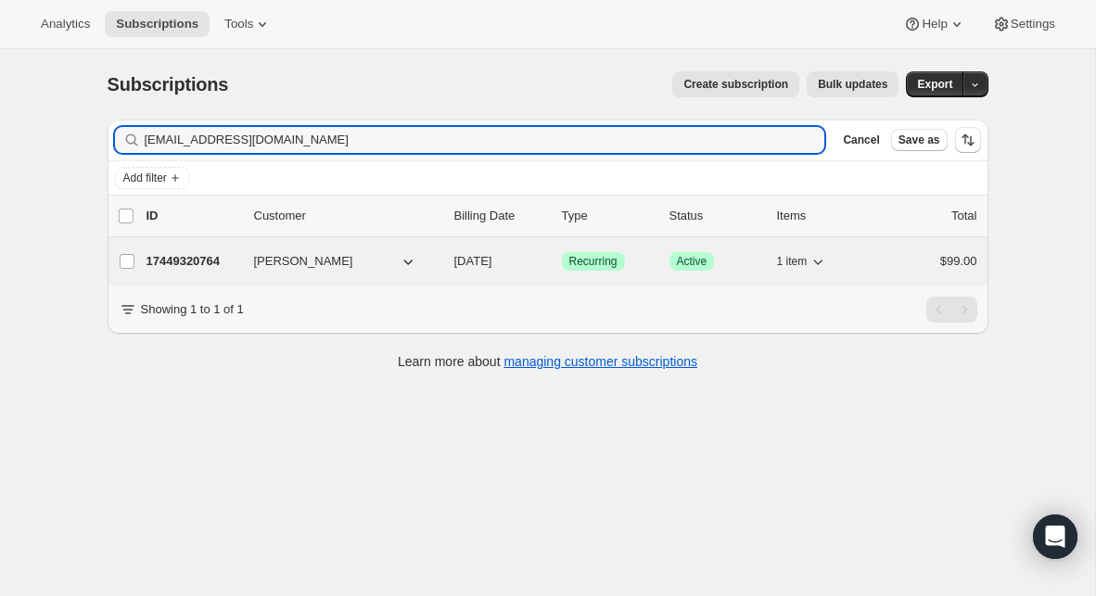
type input "mcclark11@gmail.com"
click at [186, 268] on p "17449320764" at bounding box center [192, 261] width 93 height 19
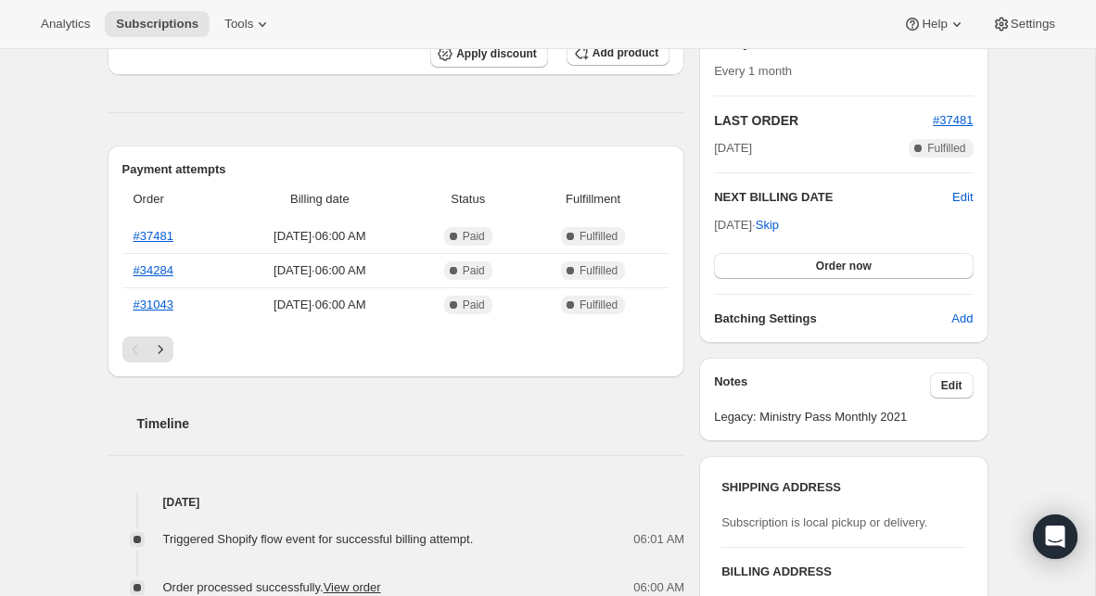
scroll to position [435, 0]
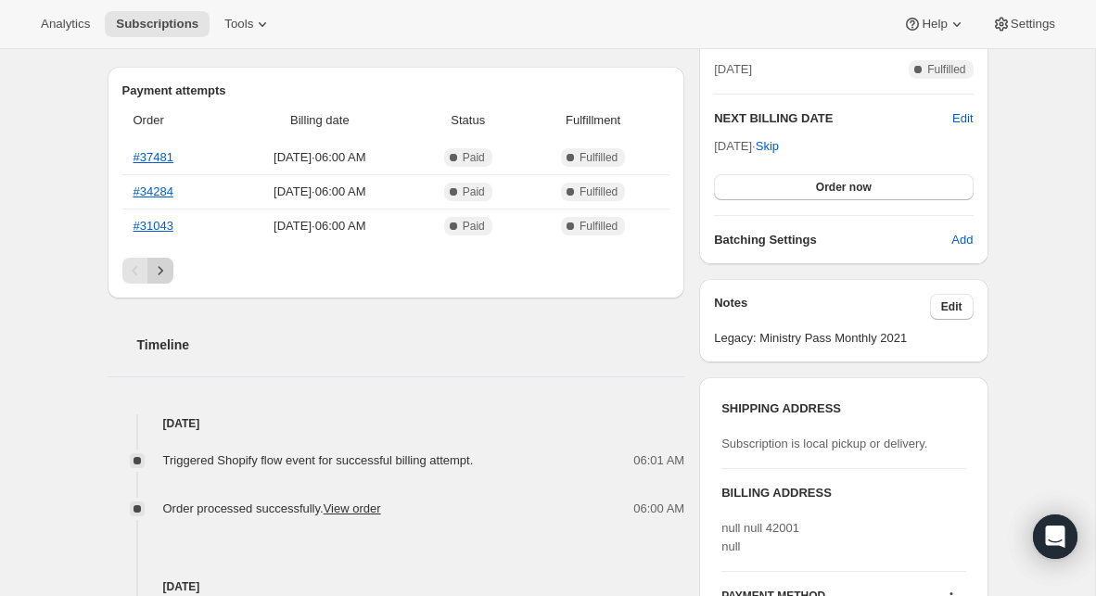
click at [167, 278] on icon "Next" at bounding box center [160, 270] width 19 height 19
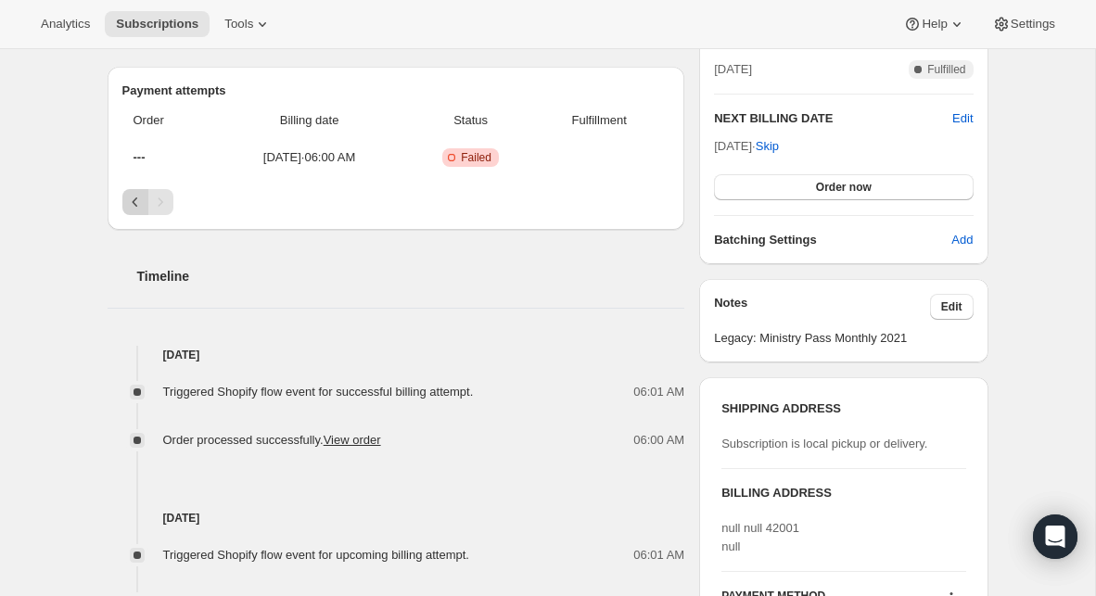
click at [134, 213] on button "Previous" at bounding box center [135, 202] width 26 height 26
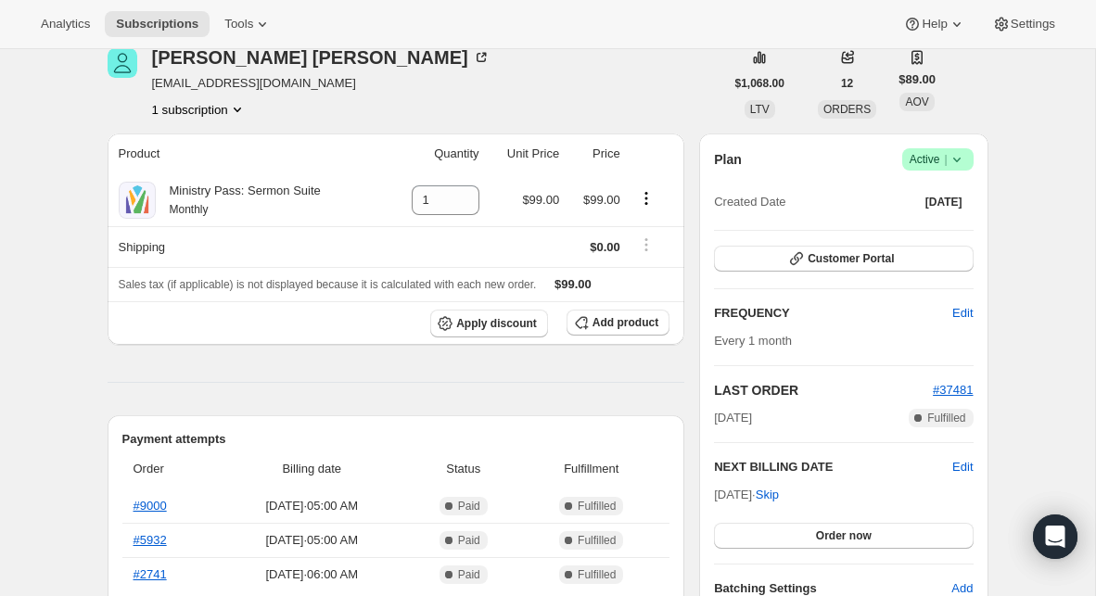
scroll to position [74, 0]
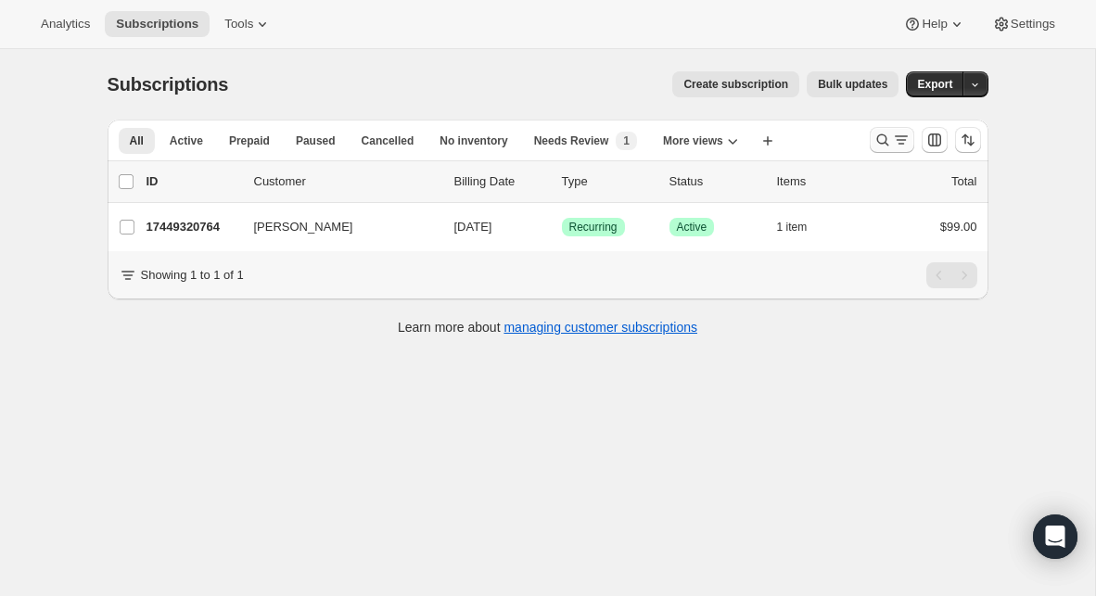
click at [870, 146] on button "Search and filter results" at bounding box center [891, 140] width 44 height 26
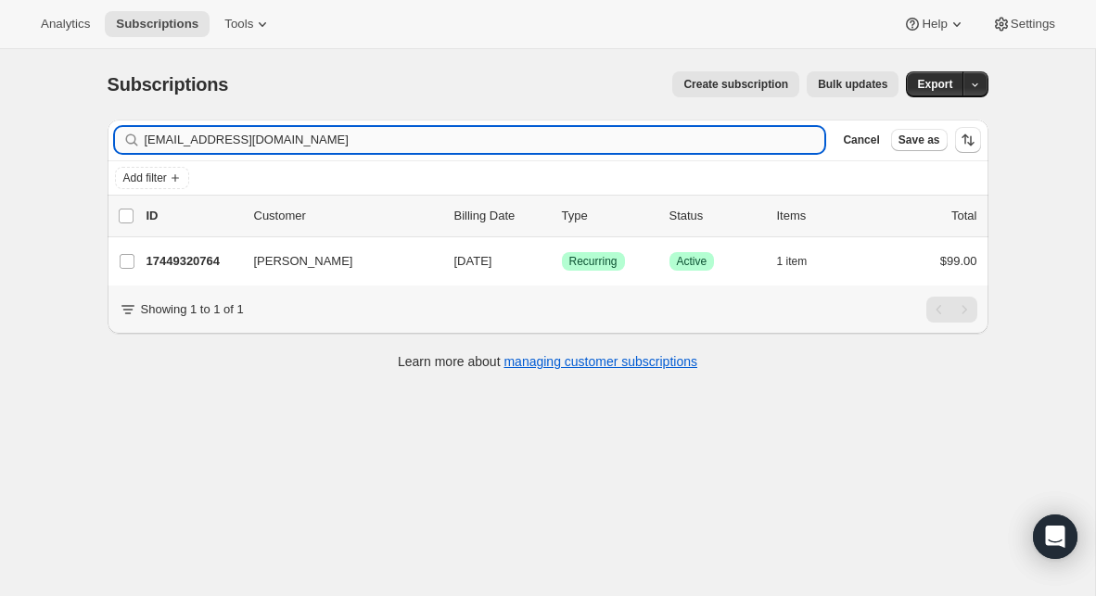
click at [604, 147] on input "mcclark11@gmail.com" at bounding box center [485, 140] width 680 height 26
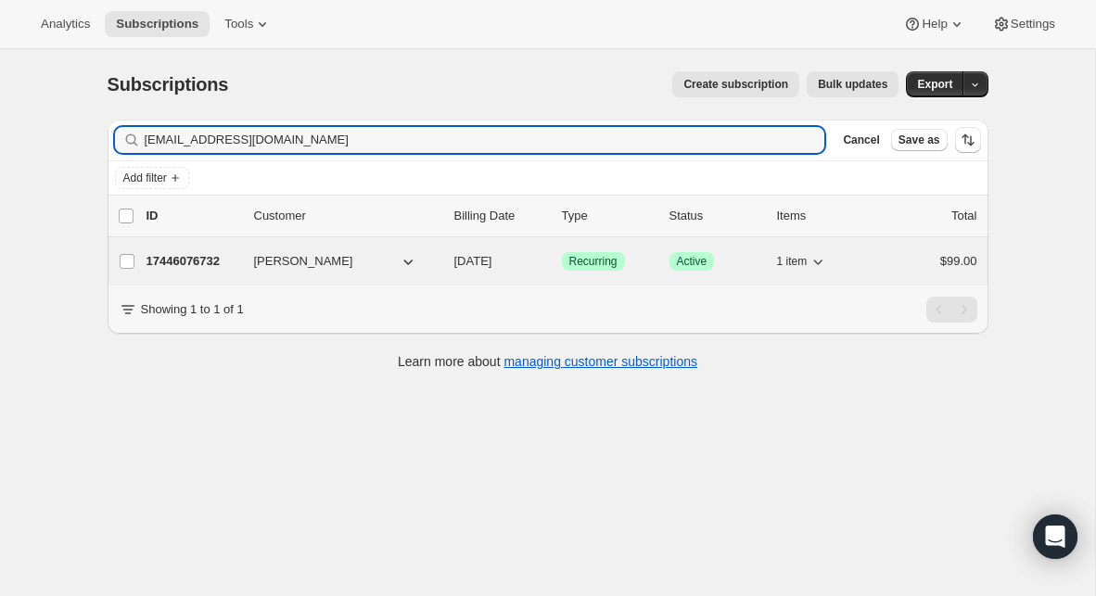
type input "jimid44@icloud.com"
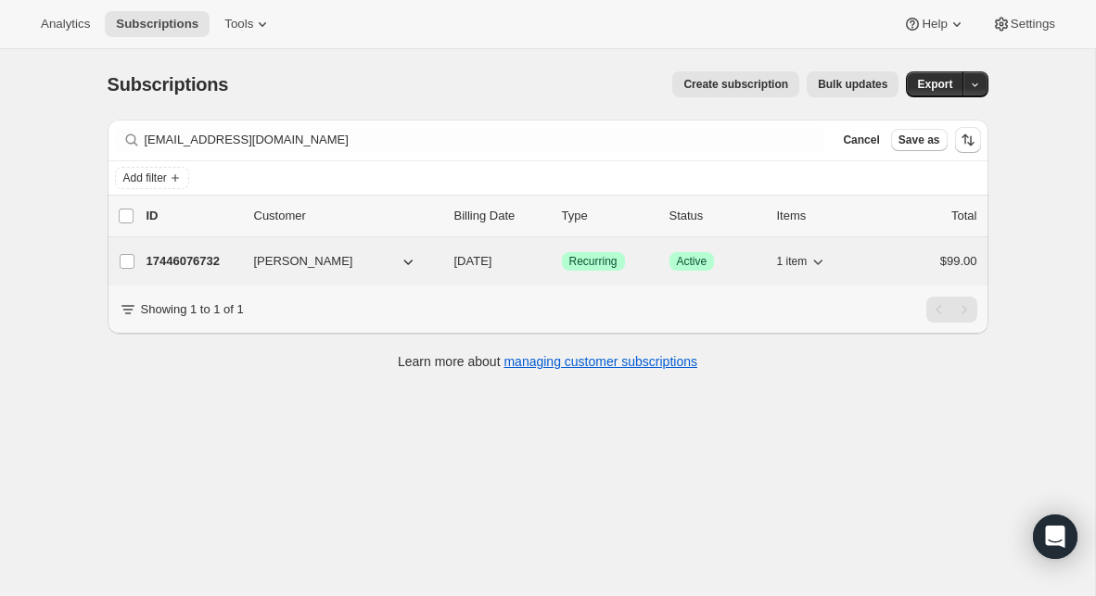
click at [201, 257] on p "17446076732" at bounding box center [192, 261] width 93 height 19
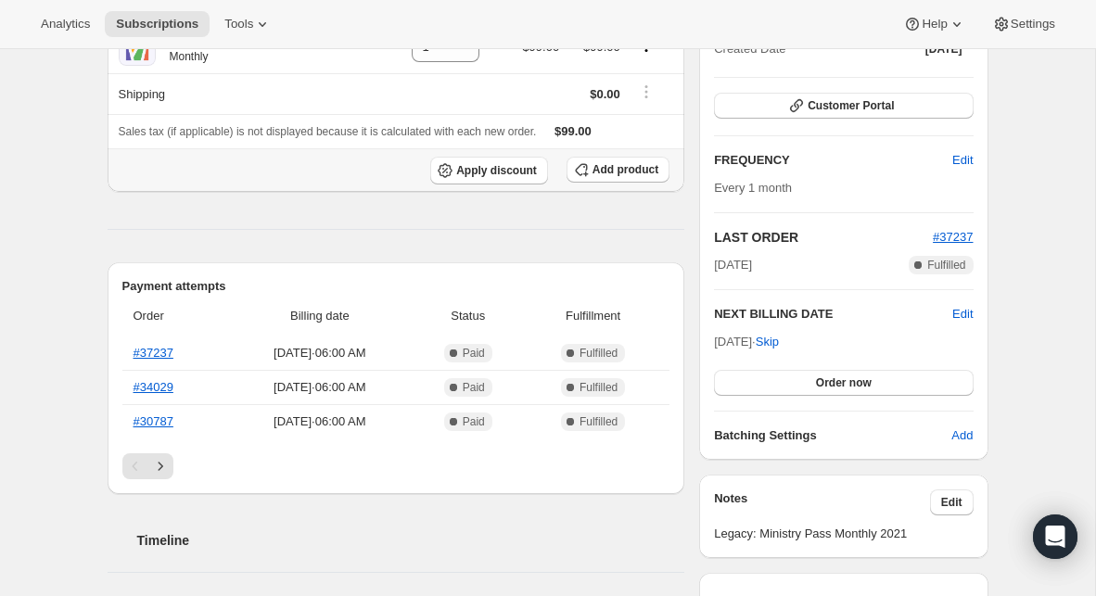
scroll to position [245, 0]
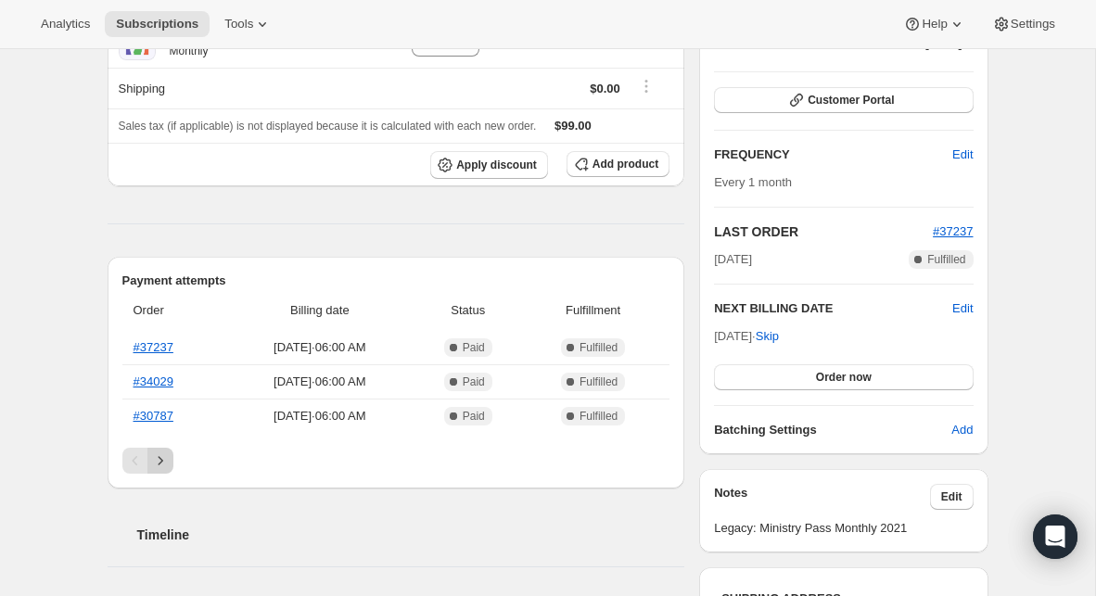
click at [160, 457] on icon "Next" at bounding box center [160, 460] width 19 height 19
click at [160, 458] on icon "Next" at bounding box center [160, 460] width 5 height 8
click at [160, 460] on icon "Next" at bounding box center [160, 460] width 19 height 19
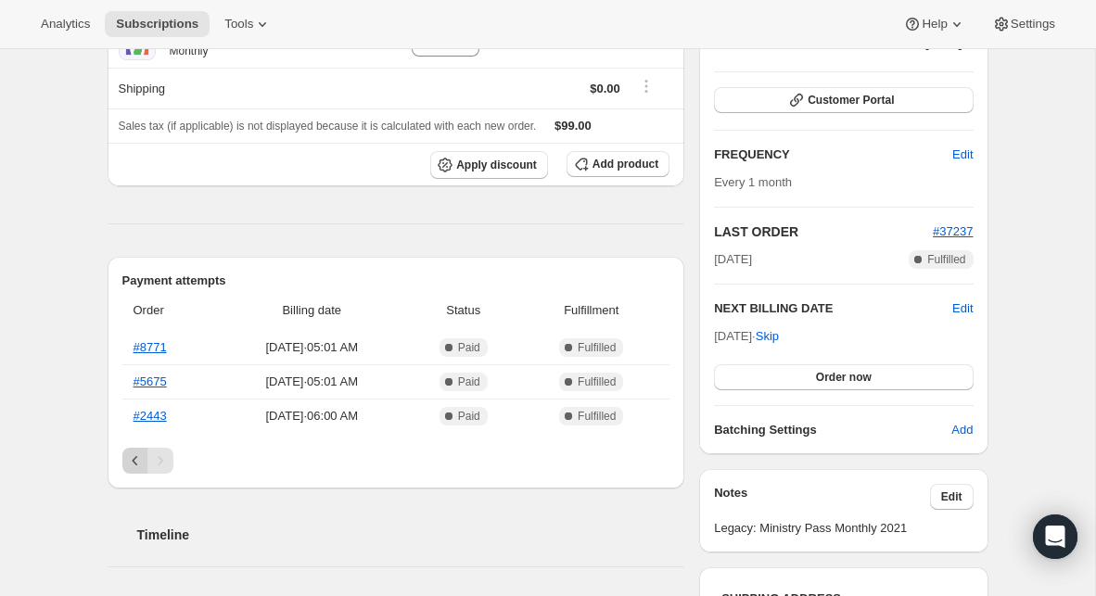
click at [129, 463] on icon "Previous" at bounding box center [135, 460] width 19 height 19
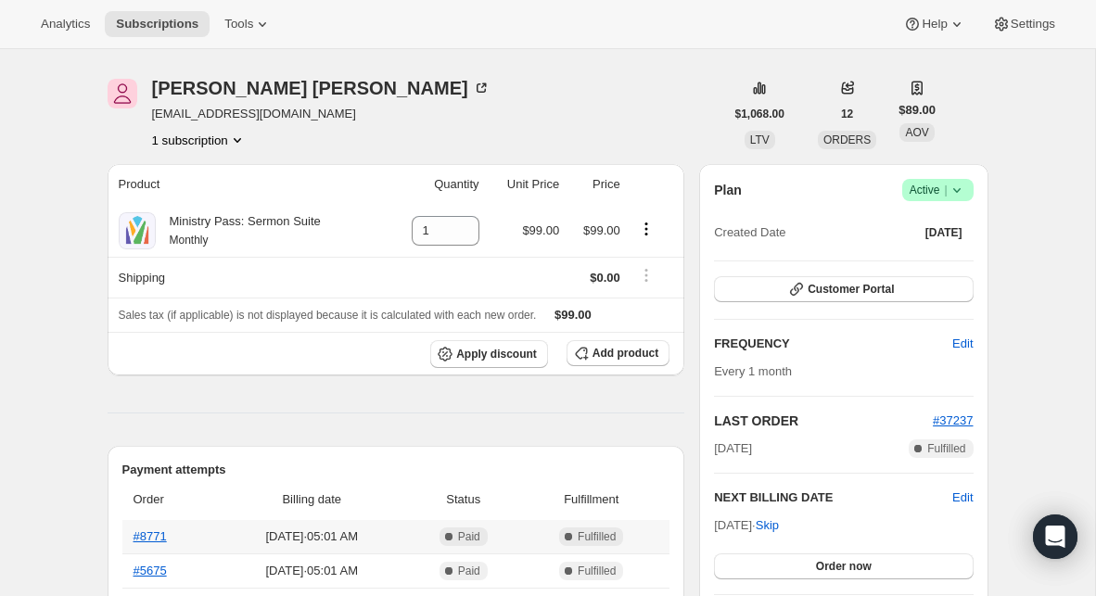
scroll to position [0, 0]
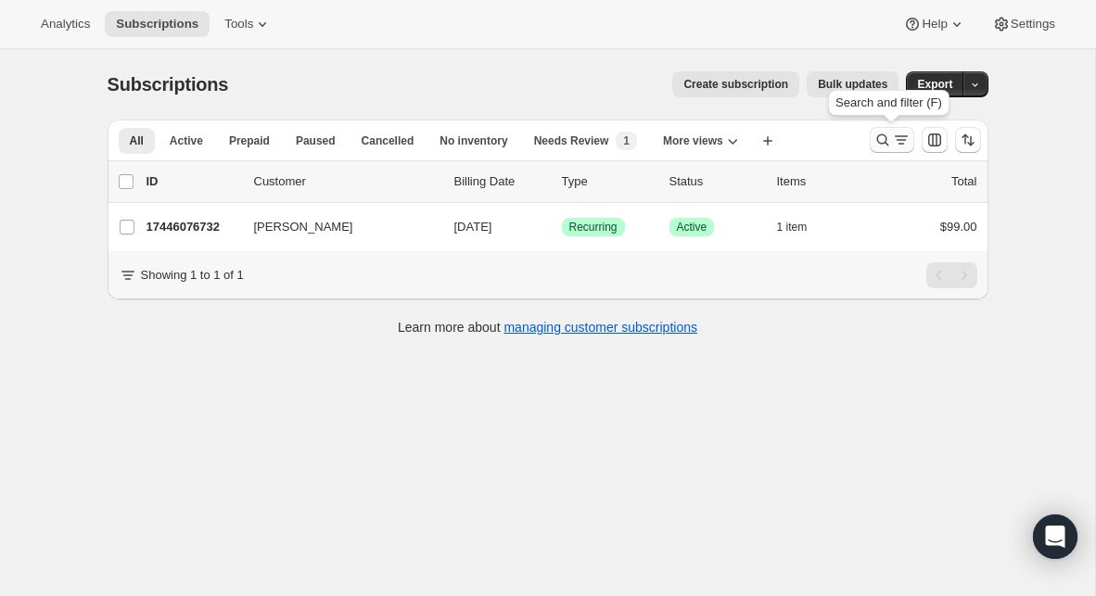
click at [885, 143] on icon "Search and filter results" at bounding box center [882, 140] width 19 height 19
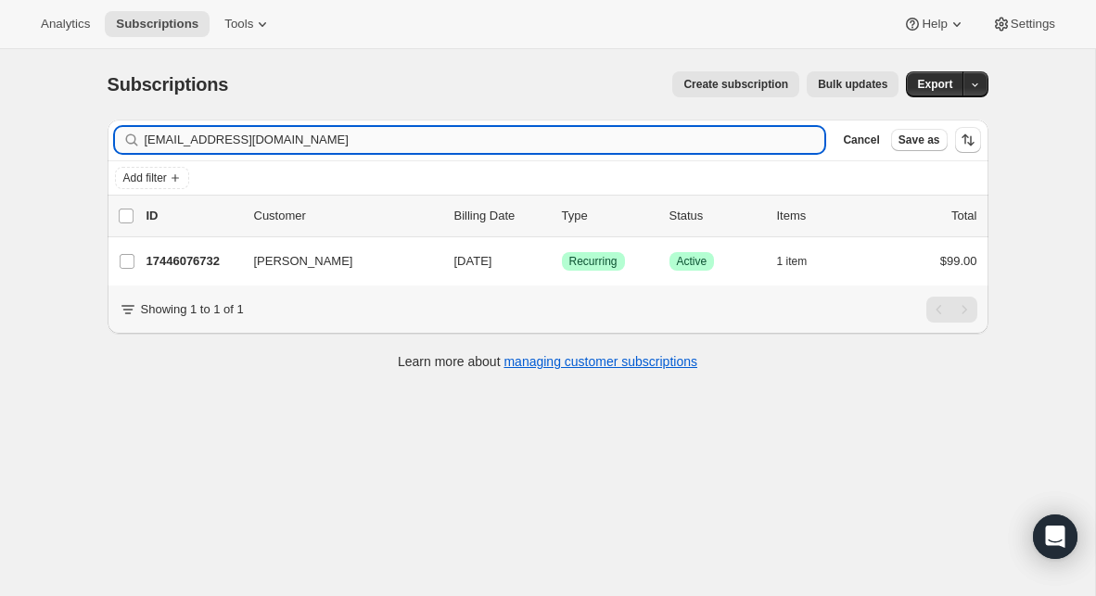
click at [463, 142] on input "jimid44@icloud.com" at bounding box center [485, 140] width 680 height 26
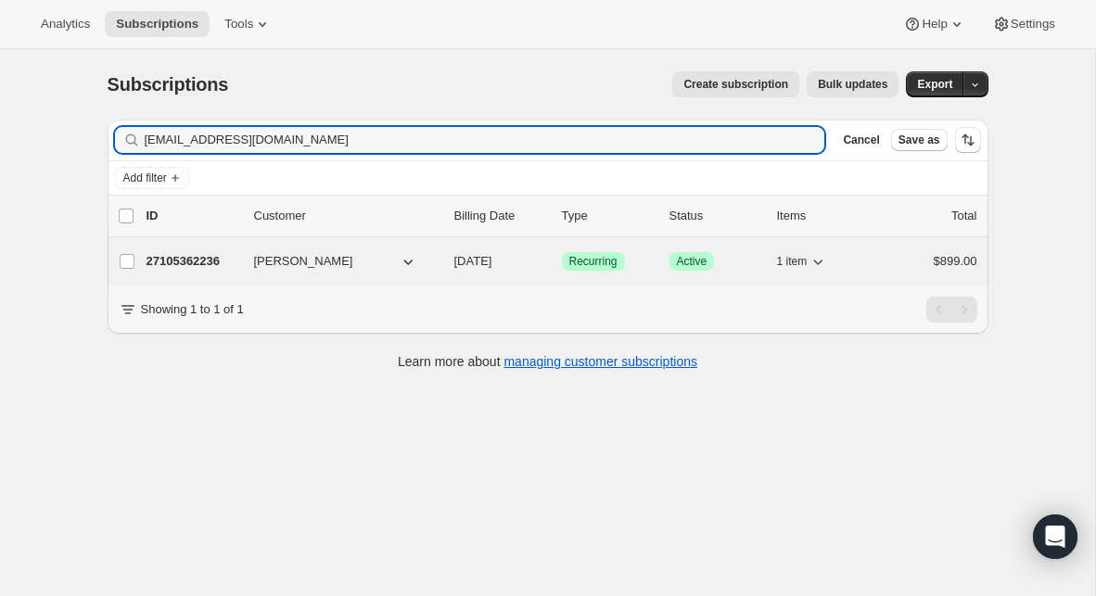
type input "davidbum45@gmail.com"
click at [206, 260] on p "27105362236" at bounding box center [192, 261] width 93 height 19
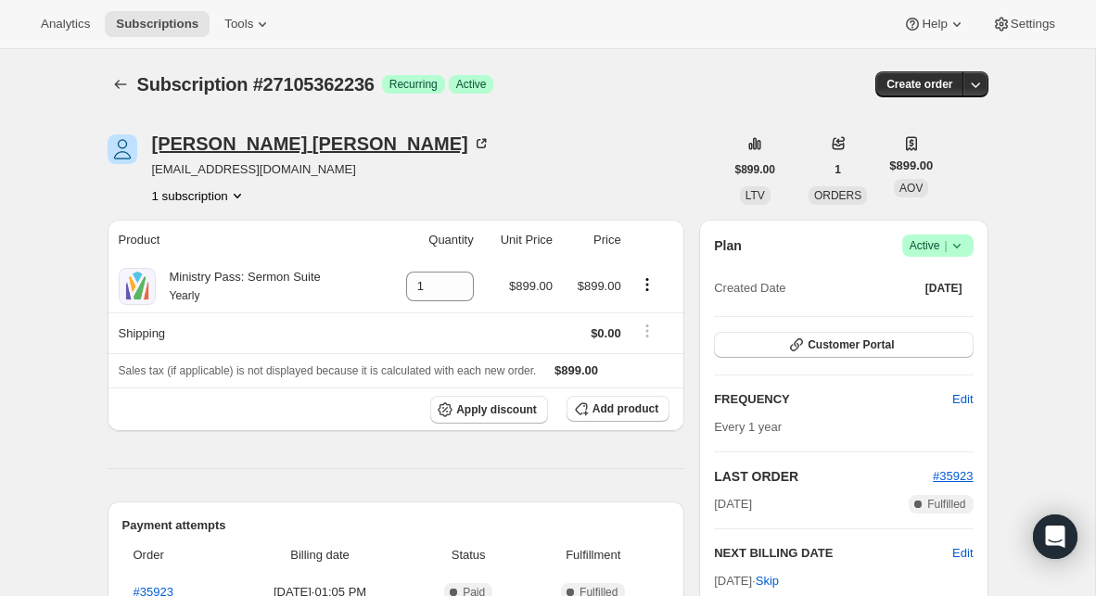
click at [296, 146] on div "David Bumgardner" at bounding box center [321, 143] width 338 height 19
